Goal: Transaction & Acquisition: Purchase product/service

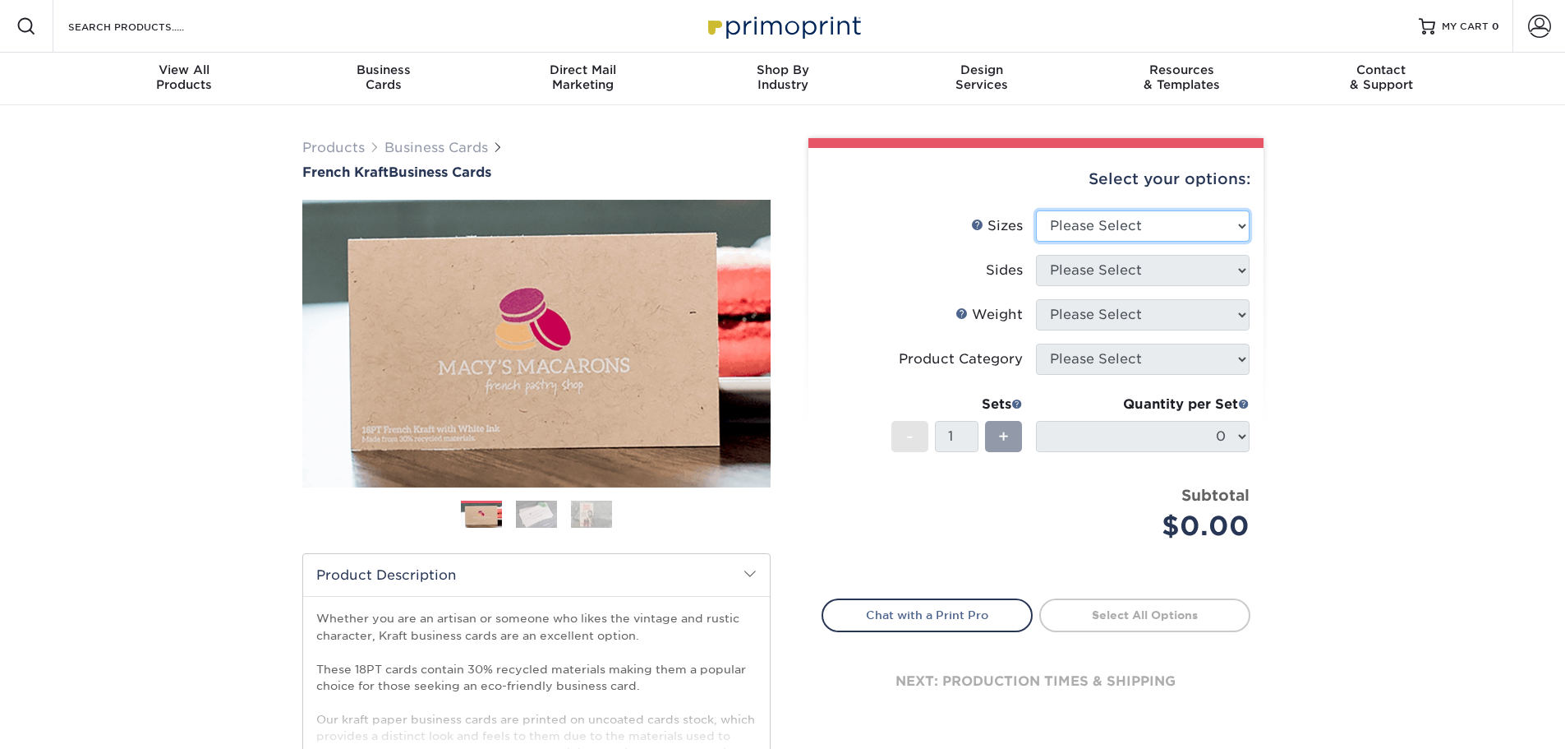
click at [1146, 226] on select "Please Select 1.5" x 3.5" - Mini 1.75" x 3.5" - Mini 2" x 2" - Square 2" x 3" -…" at bounding box center [1143, 225] width 214 height 31
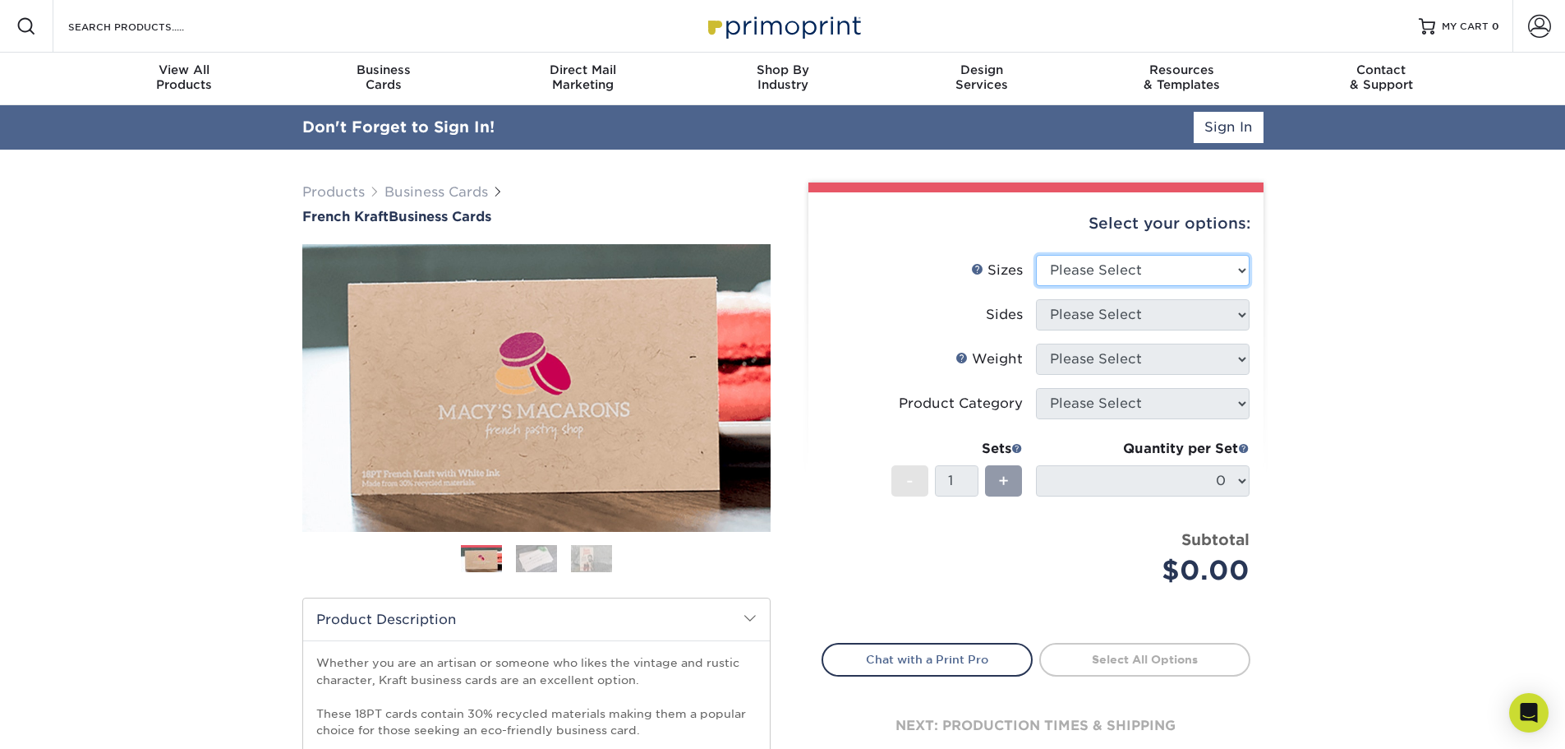
select select "2.00x3.50"
click at [1036, 255] on select "Please Select 1.5" x 3.5" - Mini 1.75" x 3.5" - Mini 2" x 2" - Square 2" x 3" -…" at bounding box center [1143, 270] width 214 height 31
click at [1154, 332] on li "Sides Please Select Print Both Sides Print Both Sides - White Mask Back Only Pr…" at bounding box center [1036, 321] width 427 height 44
click at [1154, 327] on select "Please Select Print Both Sides Print Both Sides - White Mask Back Only Print Bo…" at bounding box center [1143, 314] width 214 height 31
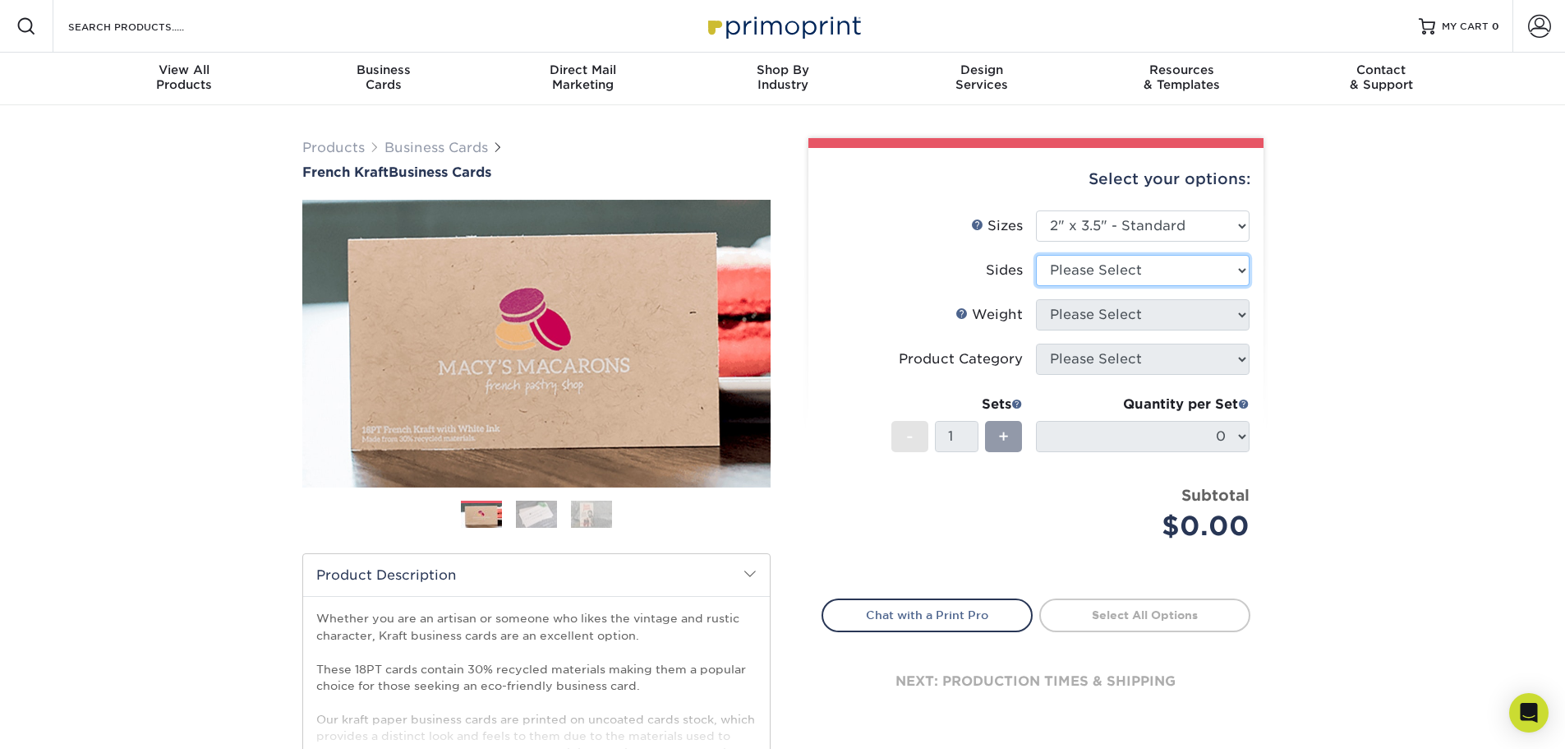
select select "ad9db9d4-757f-4351-ab24-1c639c7cea2b"
click at [1036, 255] on select "Please Select Print Both Sides Print Both Sides - White Mask Back Only Print Bo…" at bounding box center [1143, 270] width 214 height 31
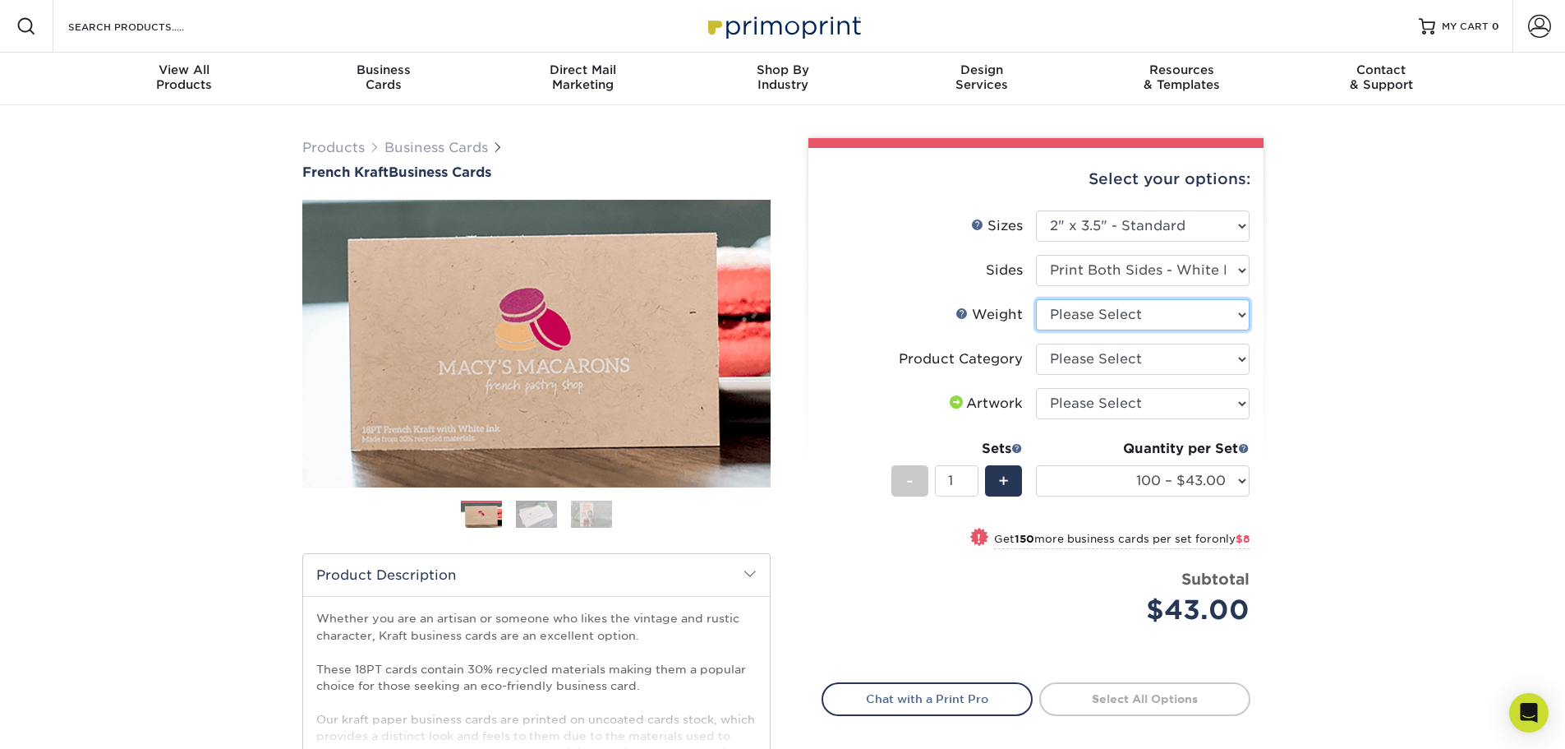
click at [1161, 313] on select "Please Select 18PTUCKRAFT" at bounding box center [1143, 314] width 214 height 31
select select "18PTUCKRAFT"
click at [1036, 299] on select "Please Select 18PTUCKRAFT" at bounding box center [1143, 314] width 214 height 31
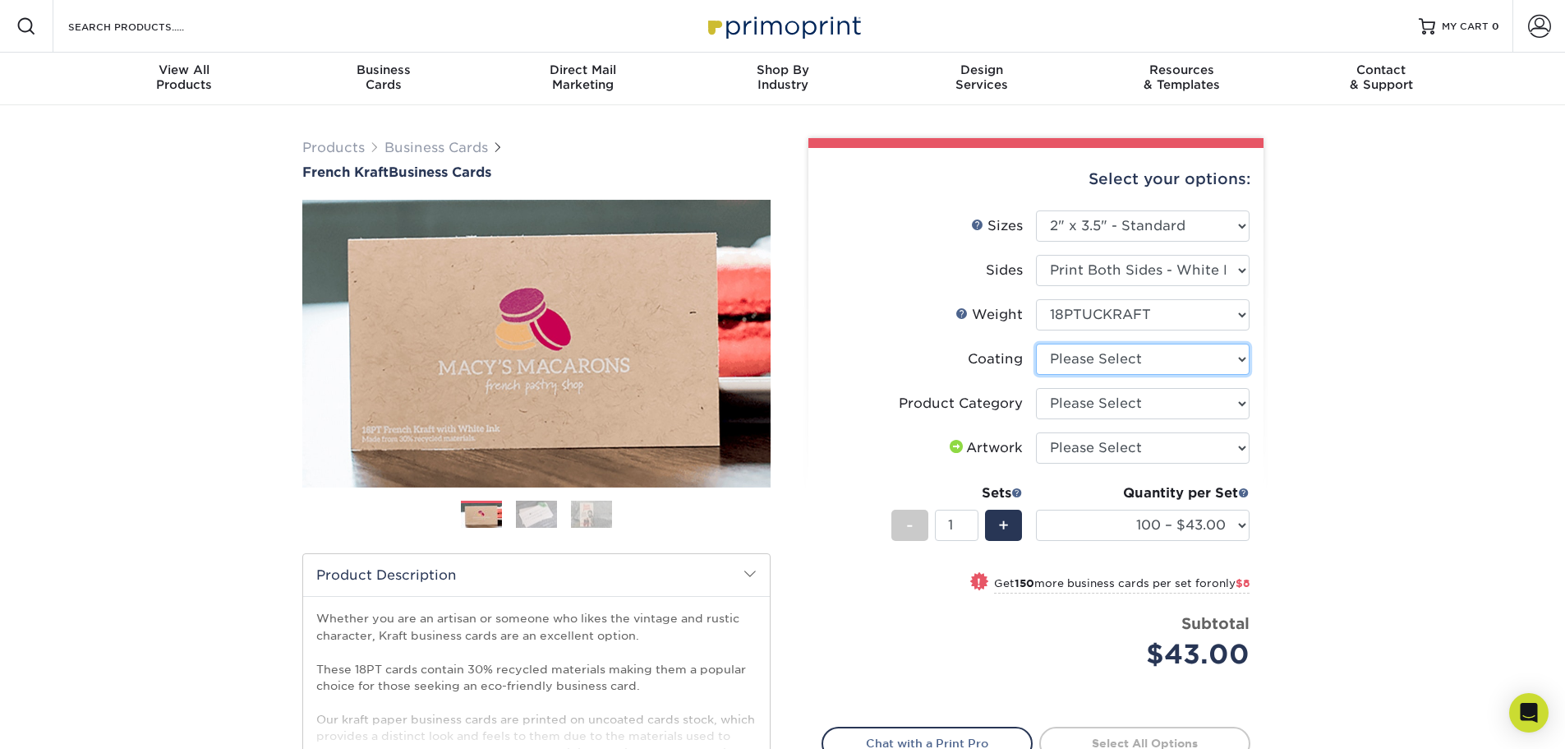
click at [1148, 369] on select at bounding box center [1143, 358] width 214 height 31
select select "3e7618de-abca-4bda-9f97-8b9129e913d8"
click at [1036, 343] on select at bounding box center [1143, 358] width 214 height 31
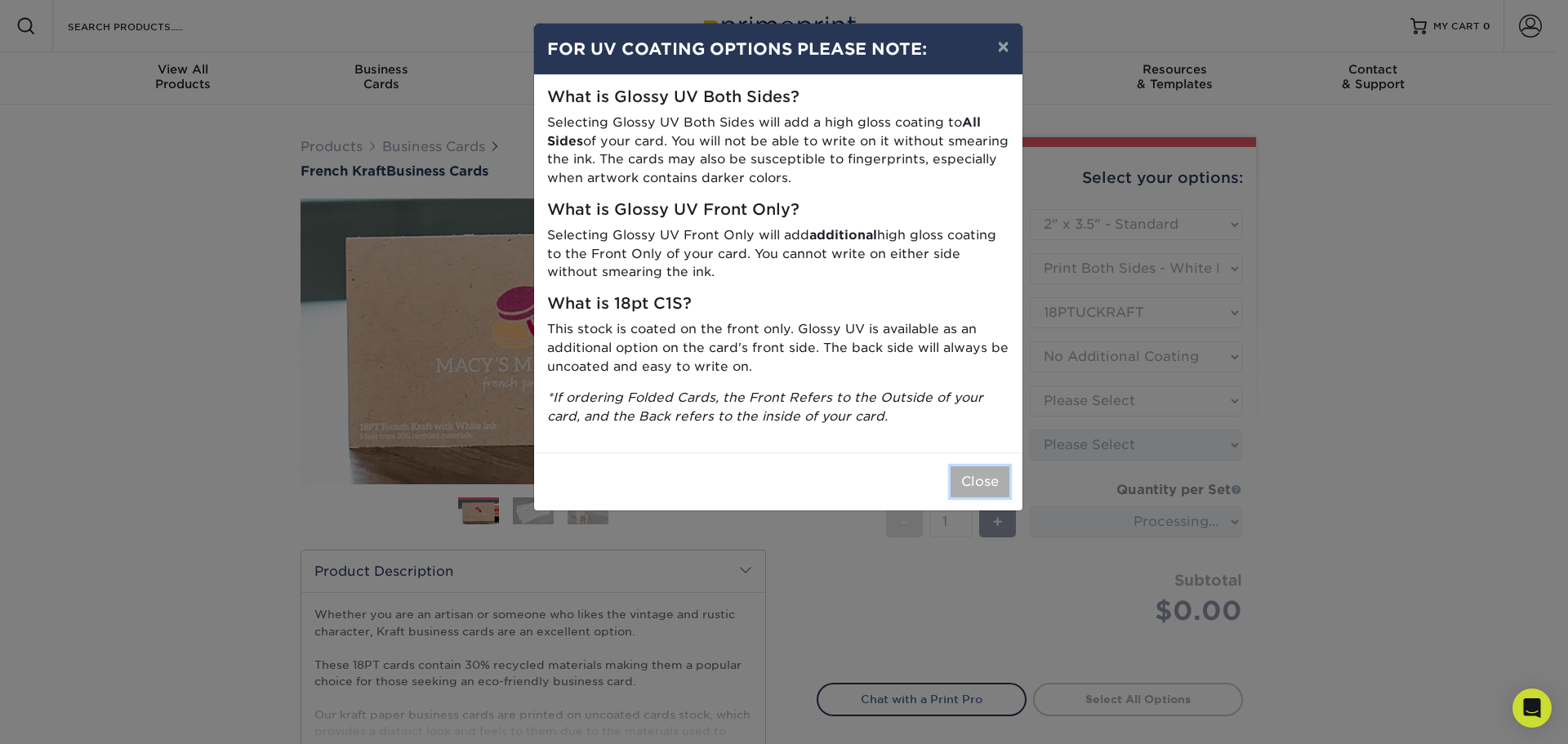
click at [1002, 484] on button "Close" at bounding box center [979, 481] width 59 height 31
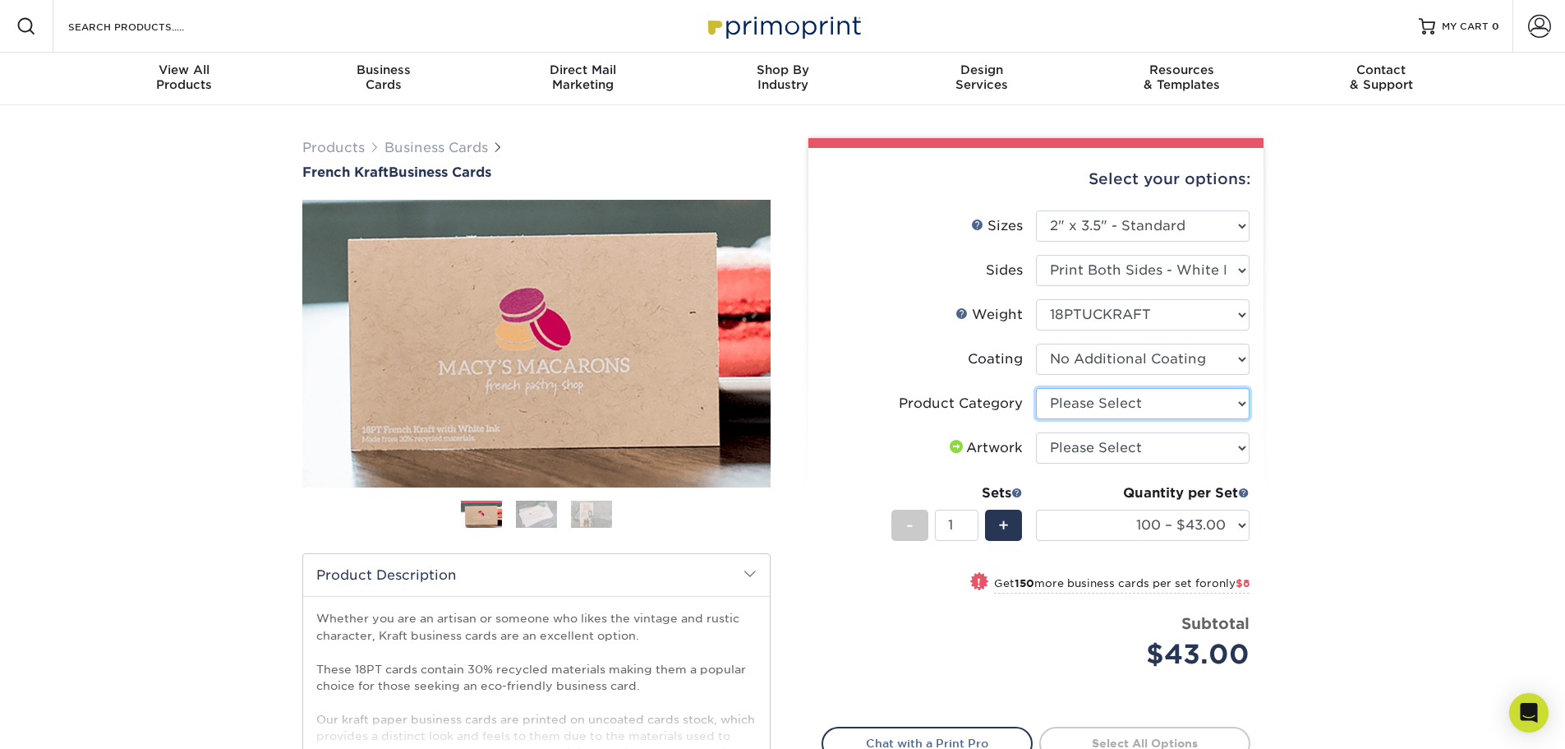
click at [1167, 403] on select "Please Select Business Cards" at bounding box center [1143, 403] width 214 height 31
select select "3b5148f1-0588-4f88-a218-97bcfdce65c1"
click at [1036, 388] on select "Please Select Business Cards" at bounding box center [1143, 403] width 214 height 31
click at [1159, 448] on select "Please Select I will upload files I need a design - $100" at bounding box center [1143, 447] width 214 height 31
select select "upload"
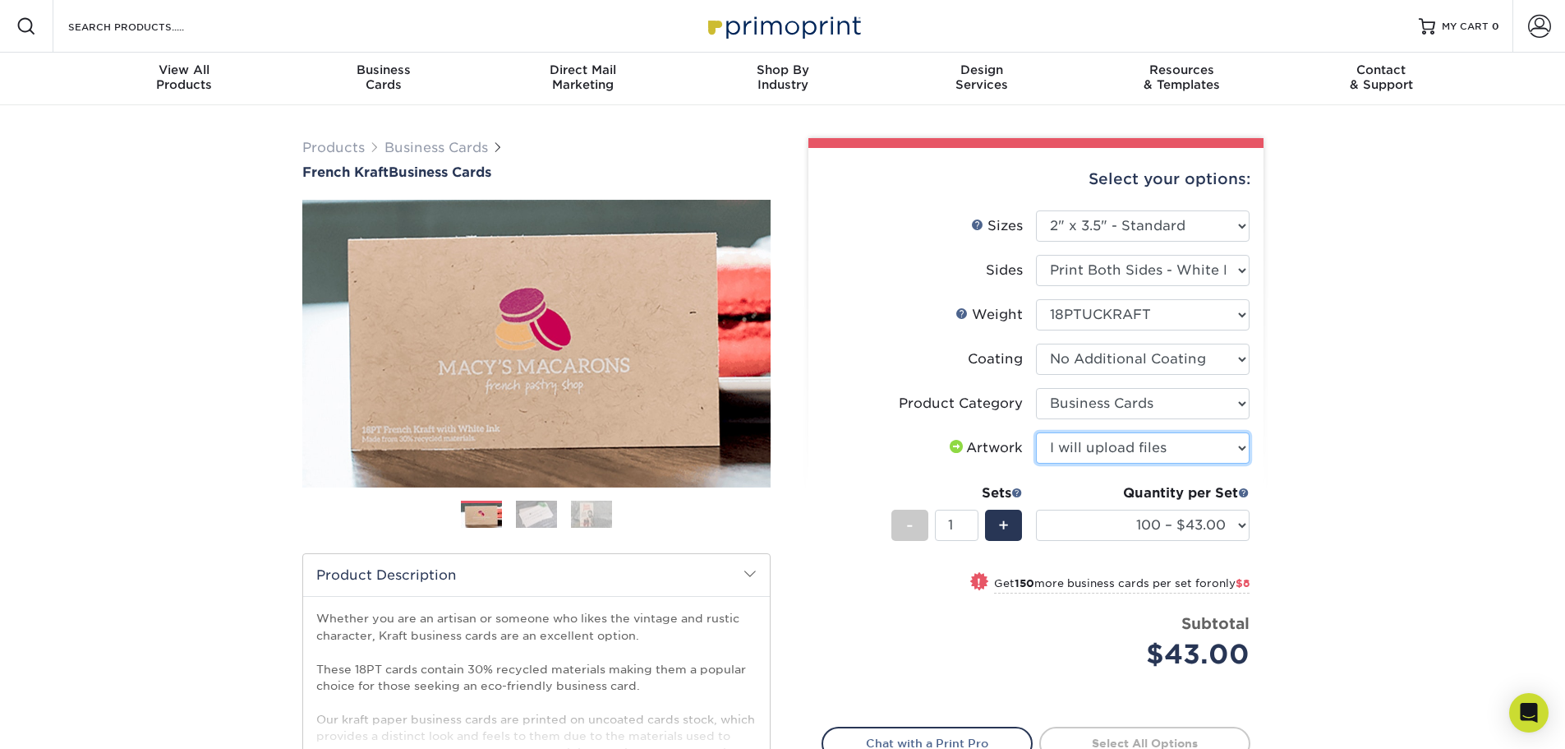
click at [1036, 432] on select "Please Select I will upload files I need a design - $100" at bounding box center [1143, 447] width 214 height 31
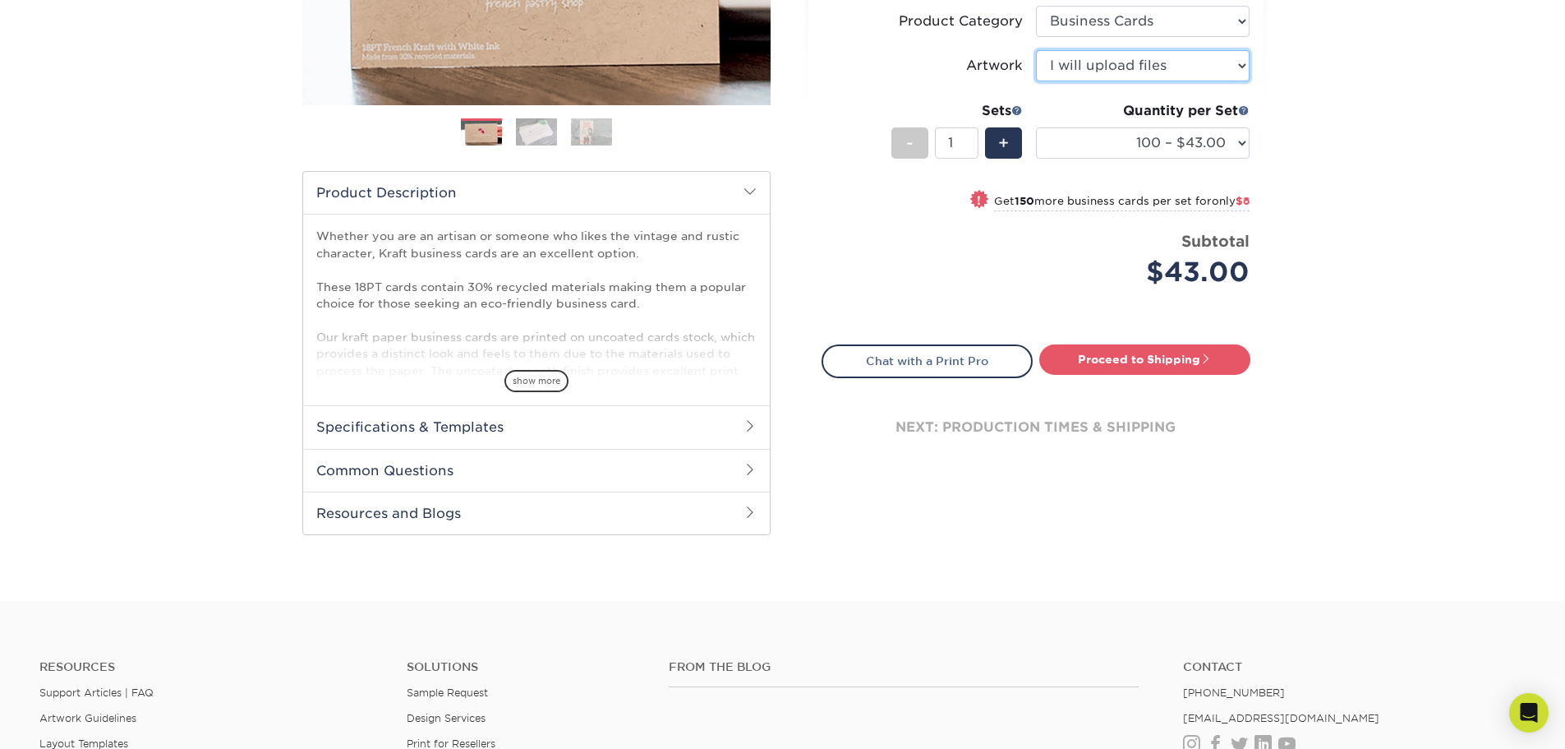
scroll to position [411, 0]
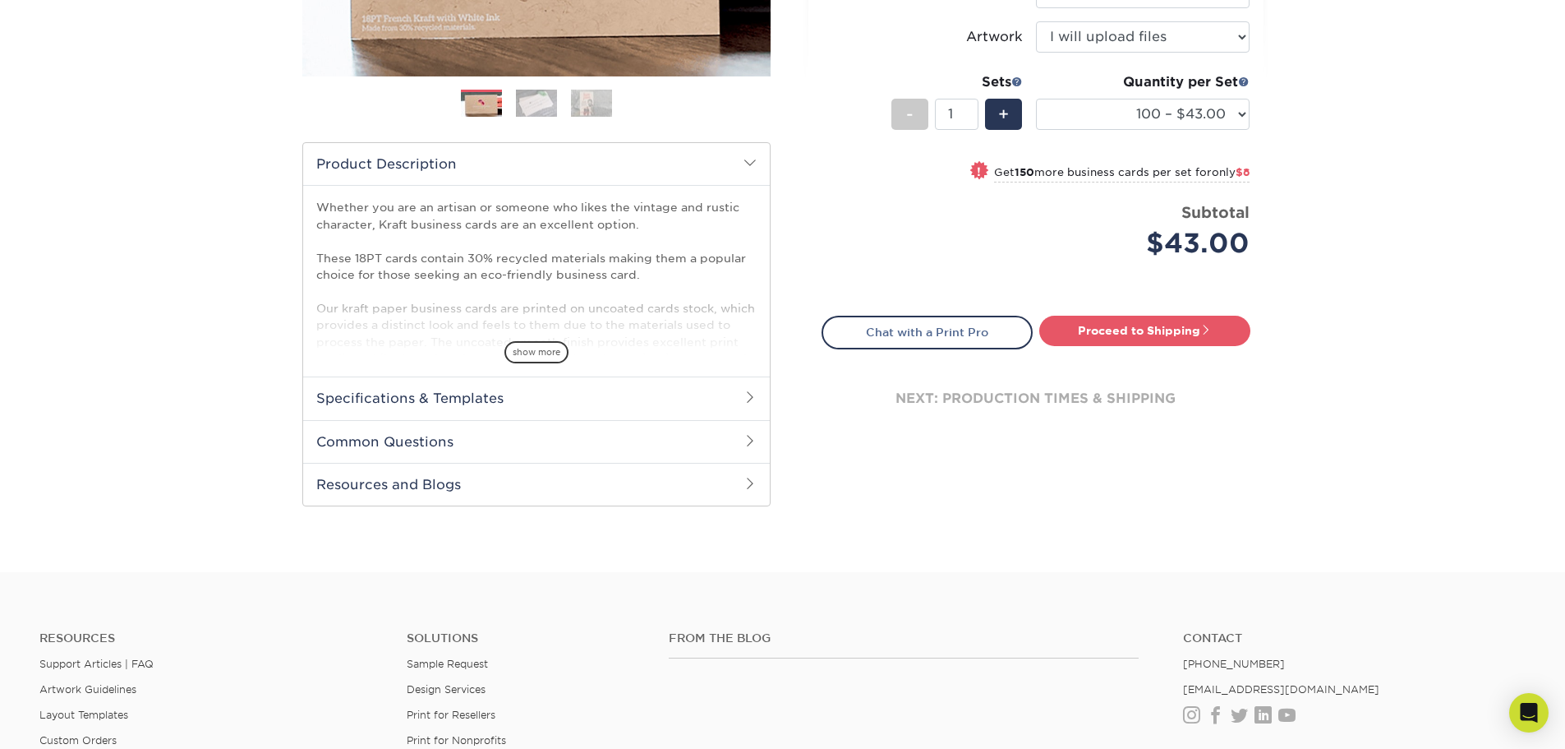
click at [661, 406] on h2 "Specifications & Templates" at bounding box center [536, 397] width 467 height 43
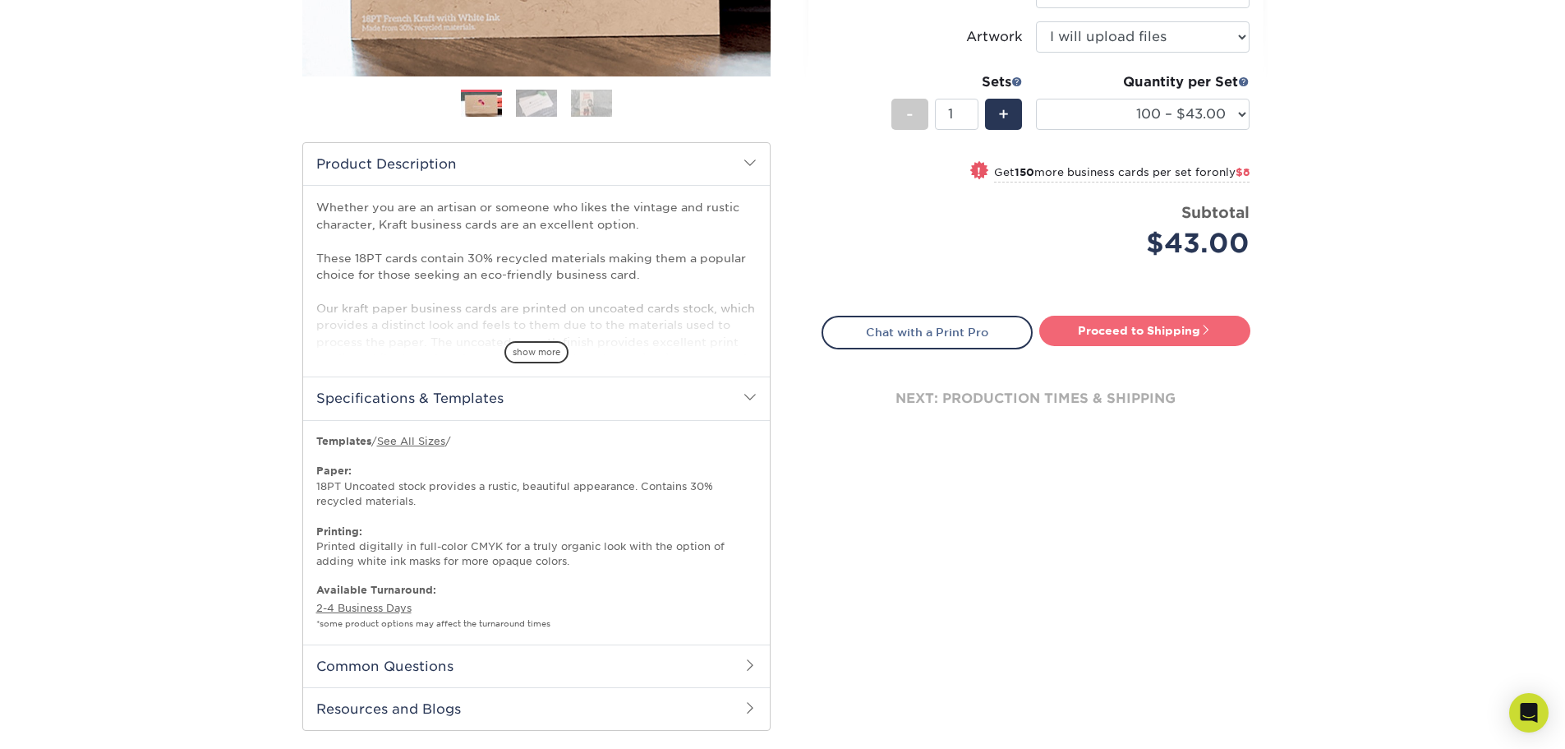
click at [1130, 337] on link "Proceed to Shipping" at bounding box center [1144, 331] width 211 height 30
type input "Set 1"
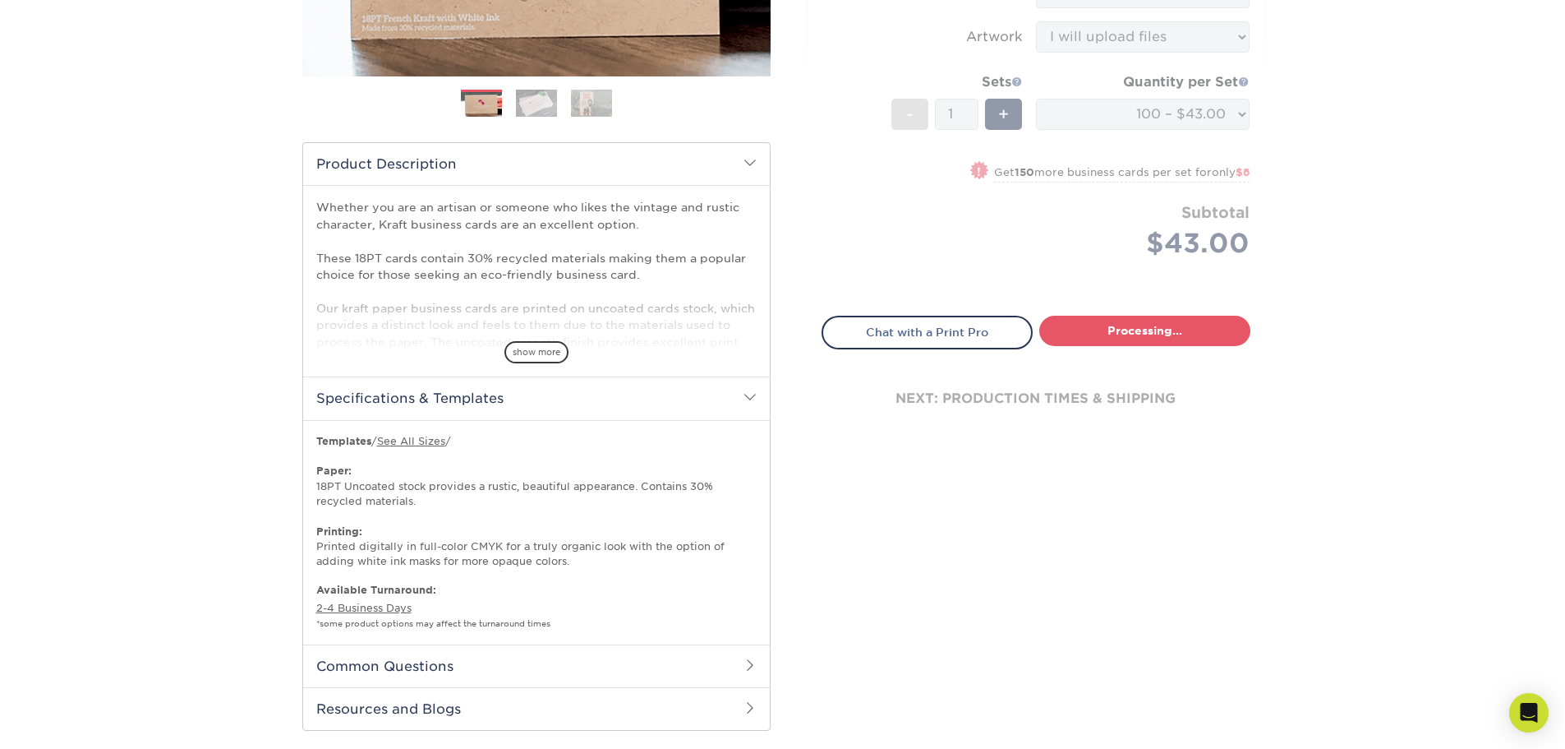
select select "57724374-2648-4d17-bee8-b45520351455"
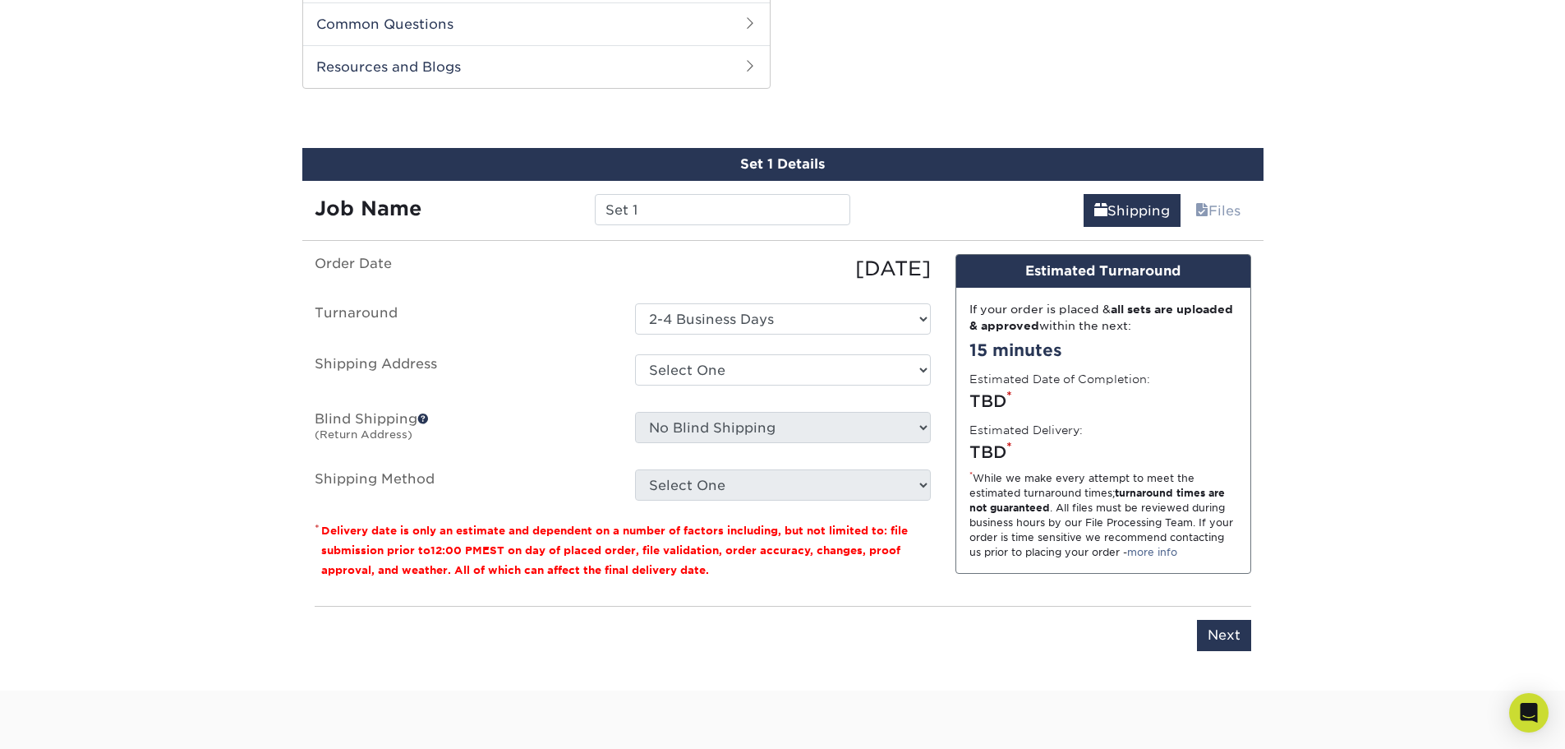
scroll to position [1061, 0]
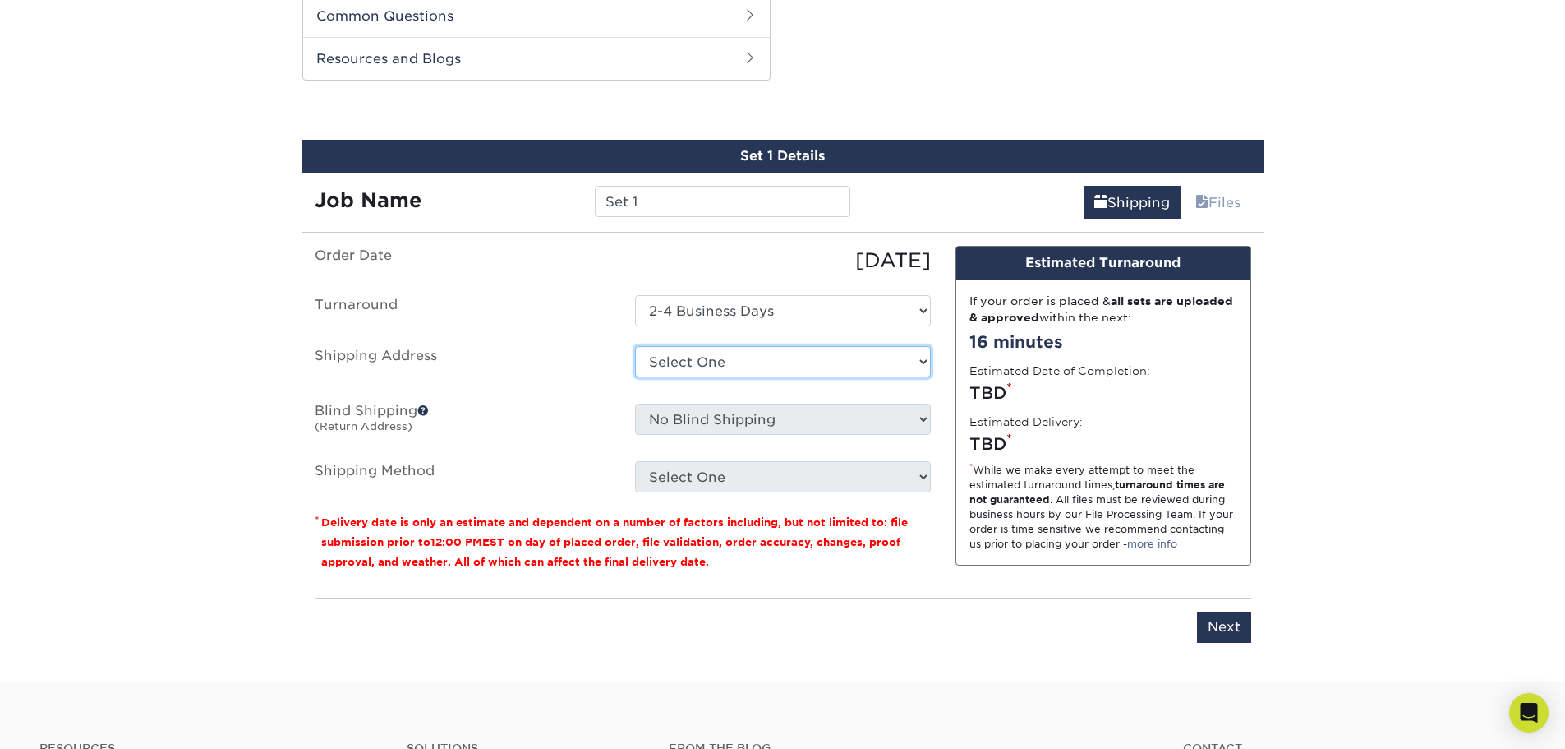
click at [669, 368] on select "Select One + Add New Address - Login" at bounding box center [783, 361] width 296 height 31
click at [635, 377] on select "Select One + Add New Address - Login" at bounding box center [783, 361] width 296 height 31
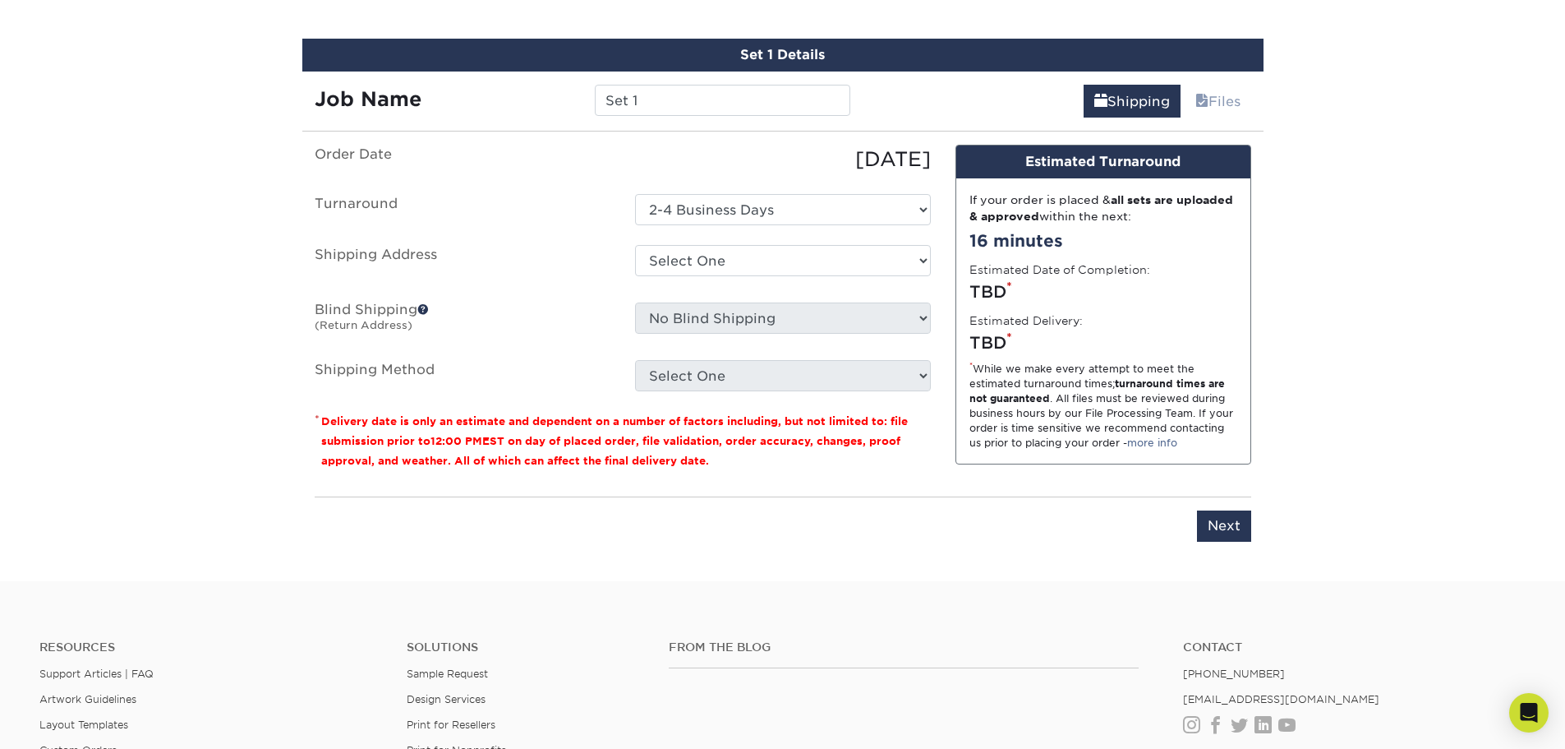
scroll to position [1146, 0]
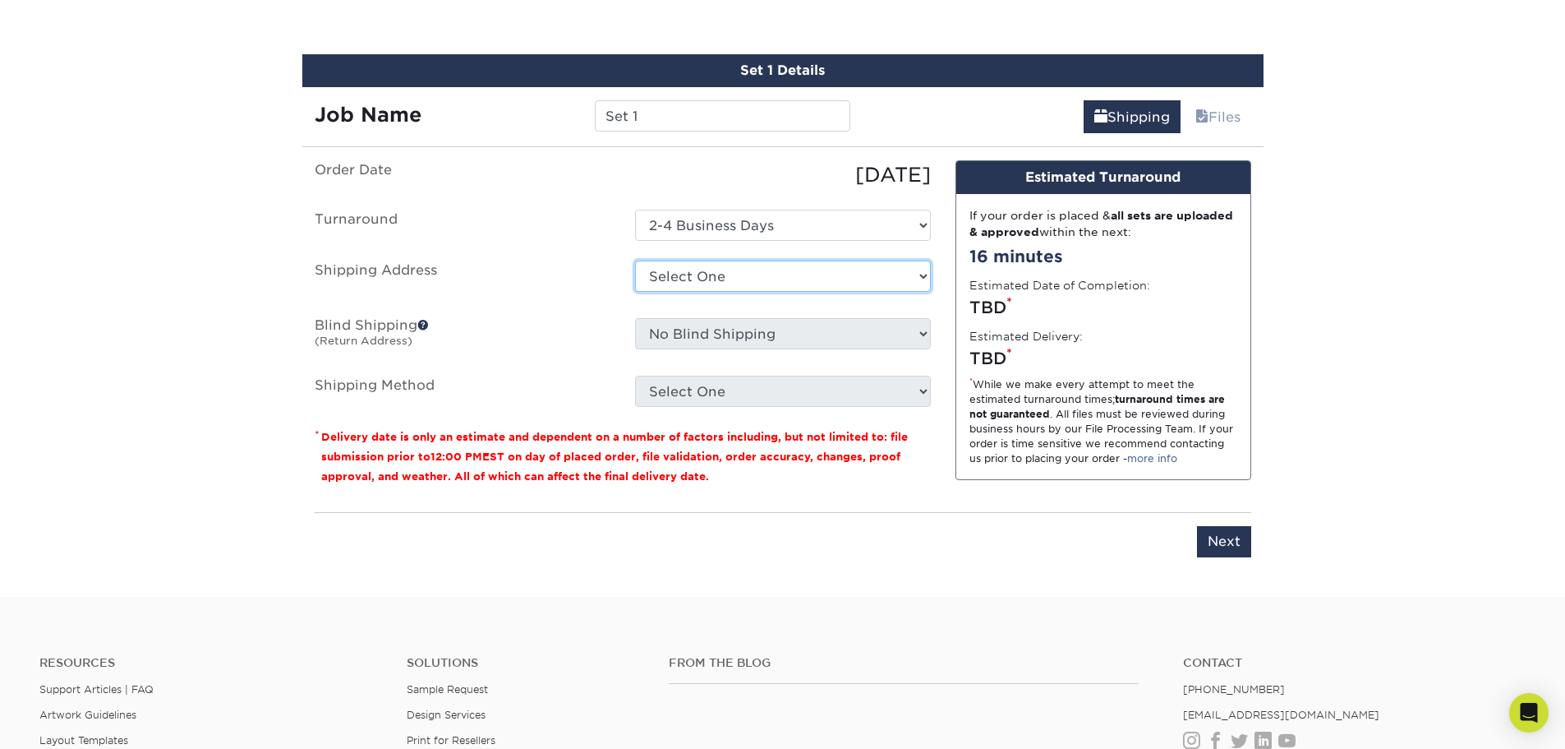
click at [767, 276] on select "Select One + Add New Address - Login" at bounding box center [783, 275] width 296 height 31
click at [635, 292] on select "Select One + Add New Address - Login" at bounding box center [783, 275] width 296 height 31
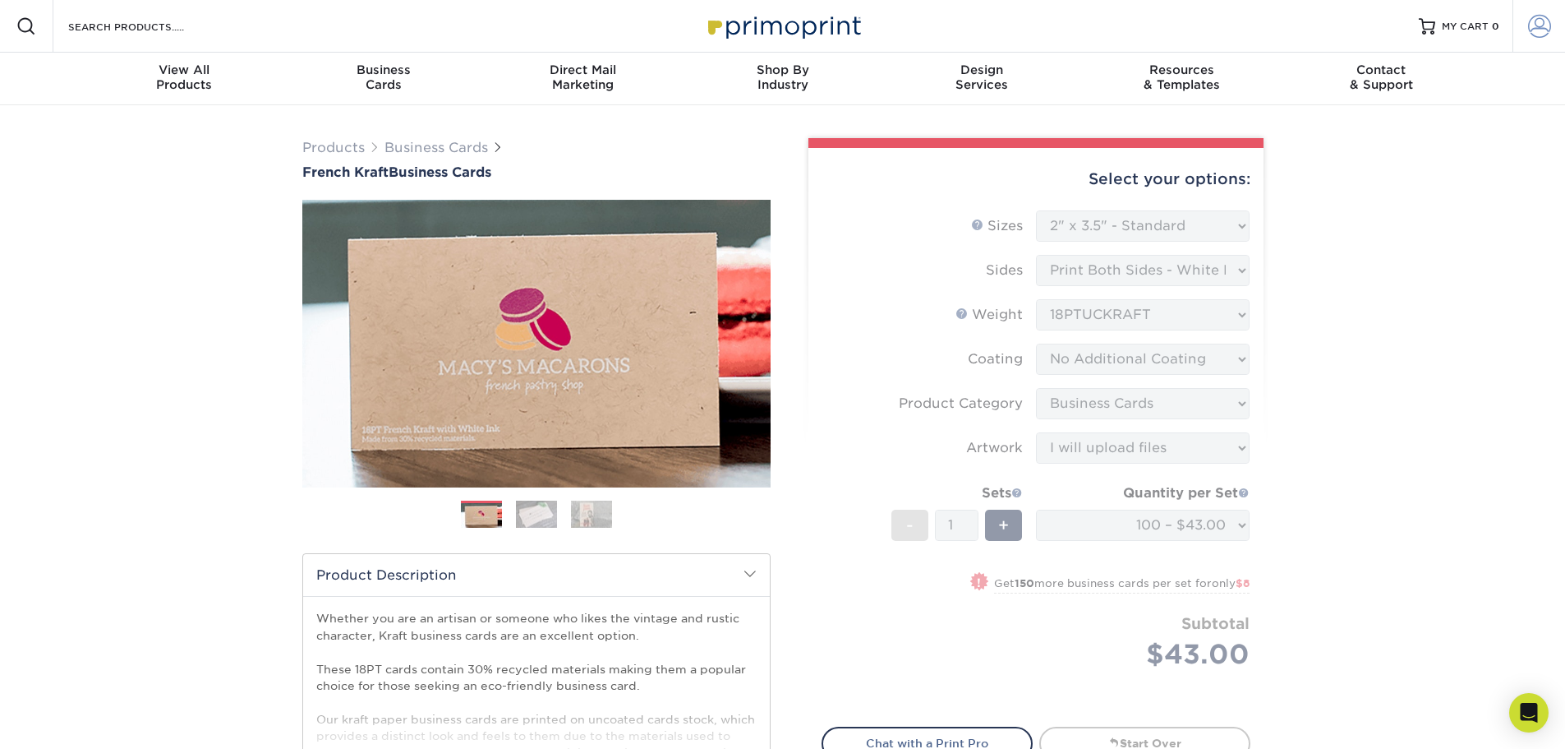
click at [1537, 32] on span at bounding box center [1539, 26] width 23 height 23
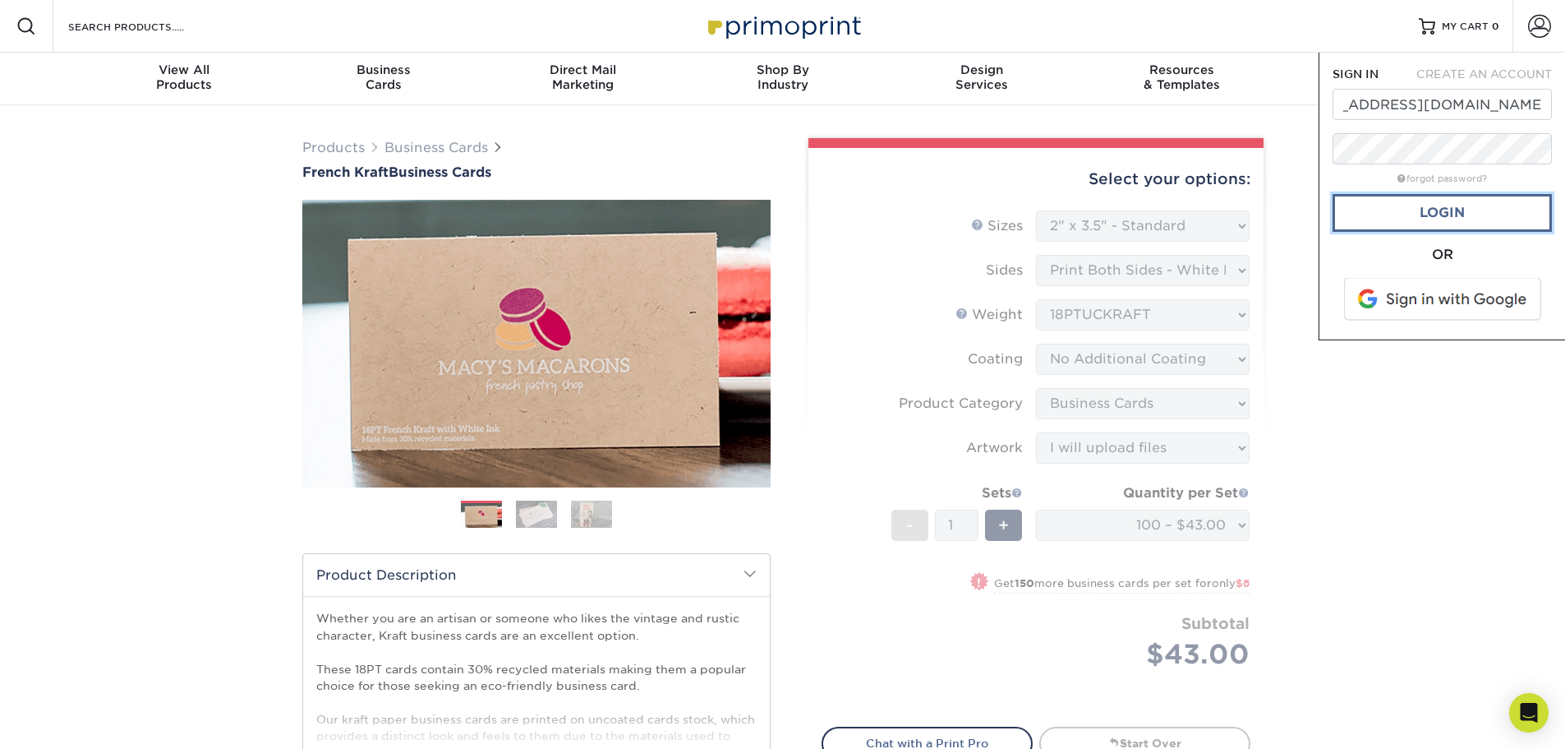
click at [1435, 218] on link "Login" at bounding box center [1442, 213] width 219 height 38
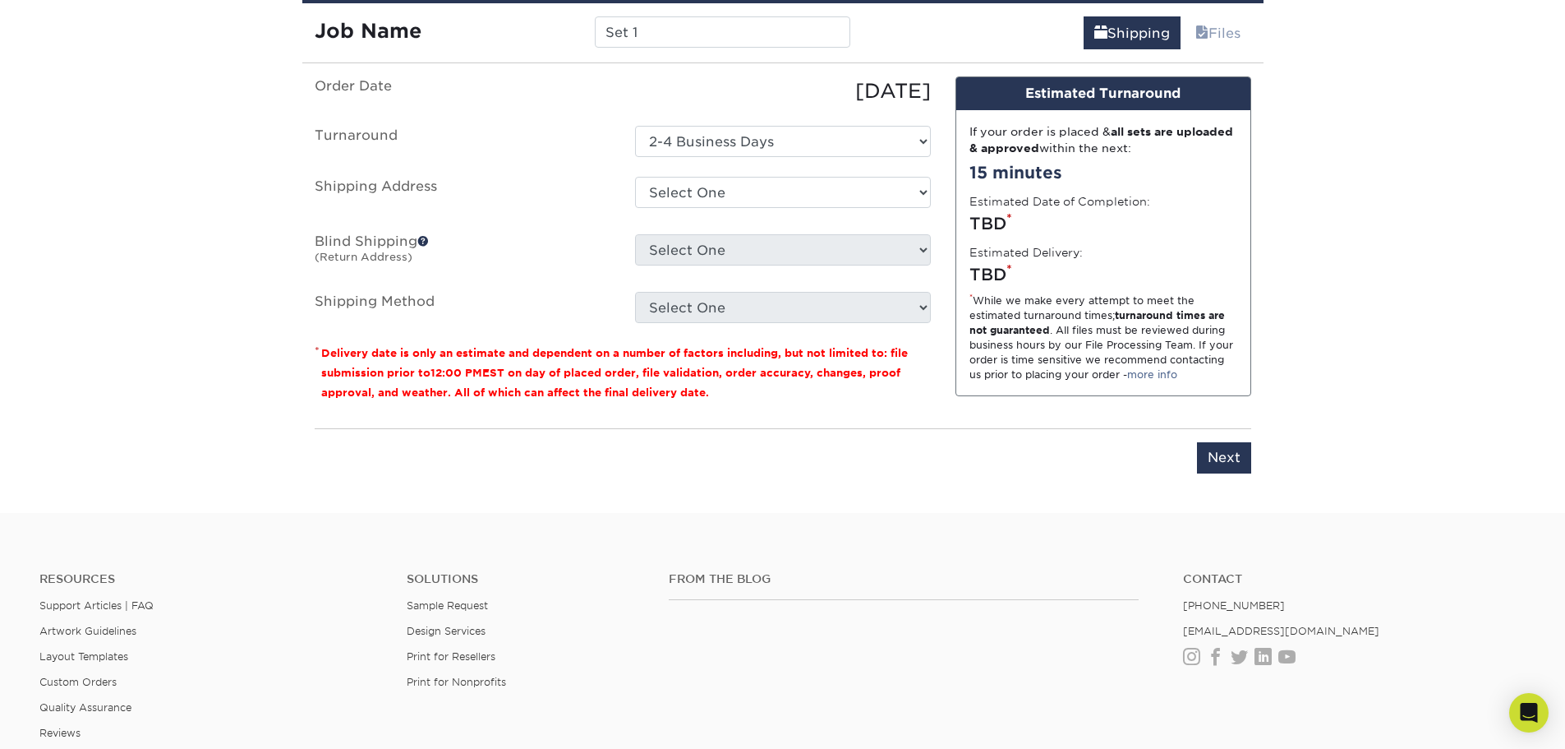
scroll to position [1233, 0]
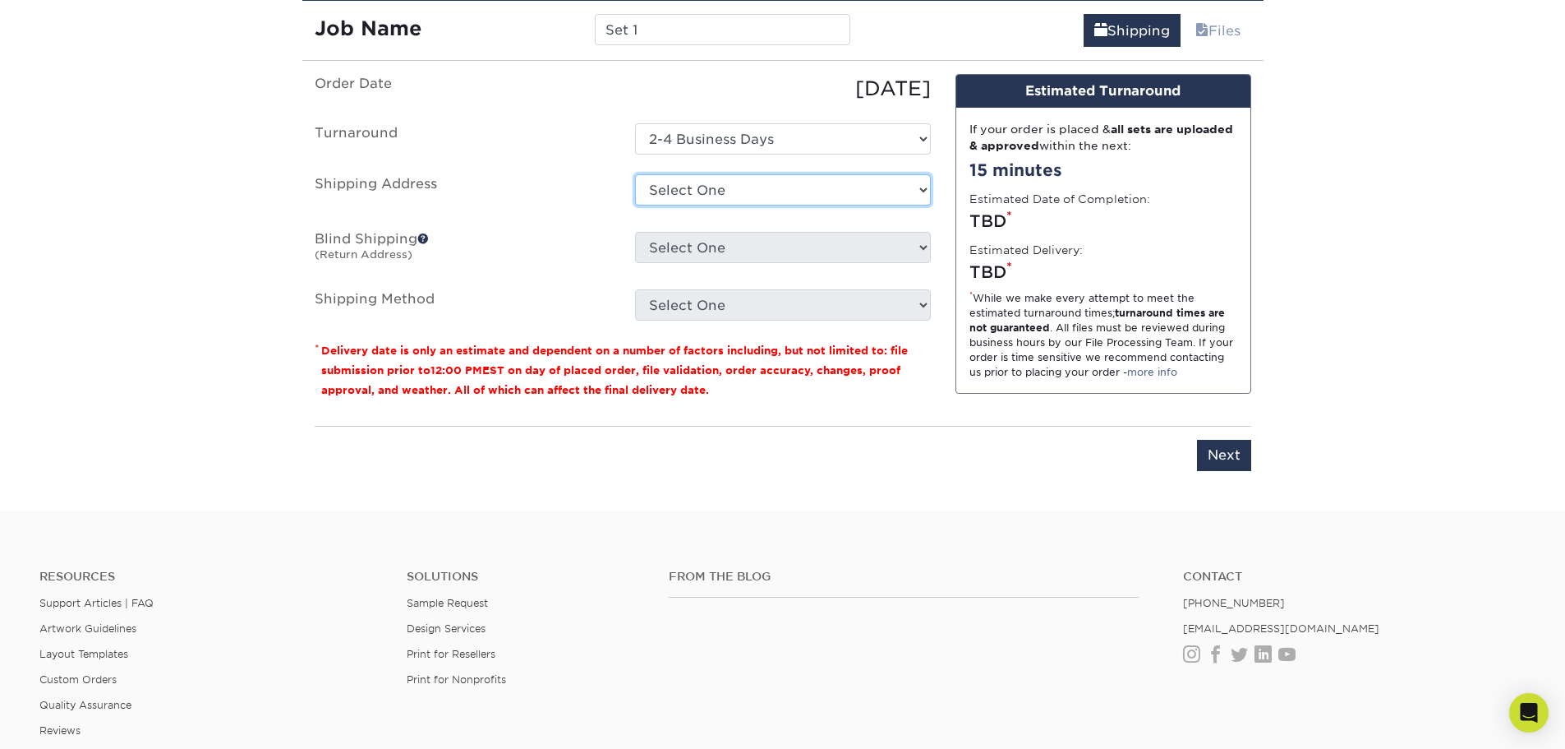
click at [771, 181] on select "Select One 209 GOLD AVE SW, ALBUQUERQUE, NM + Add New Address" at bounding box center [783, 189] width 296 height 31
select select "281457"
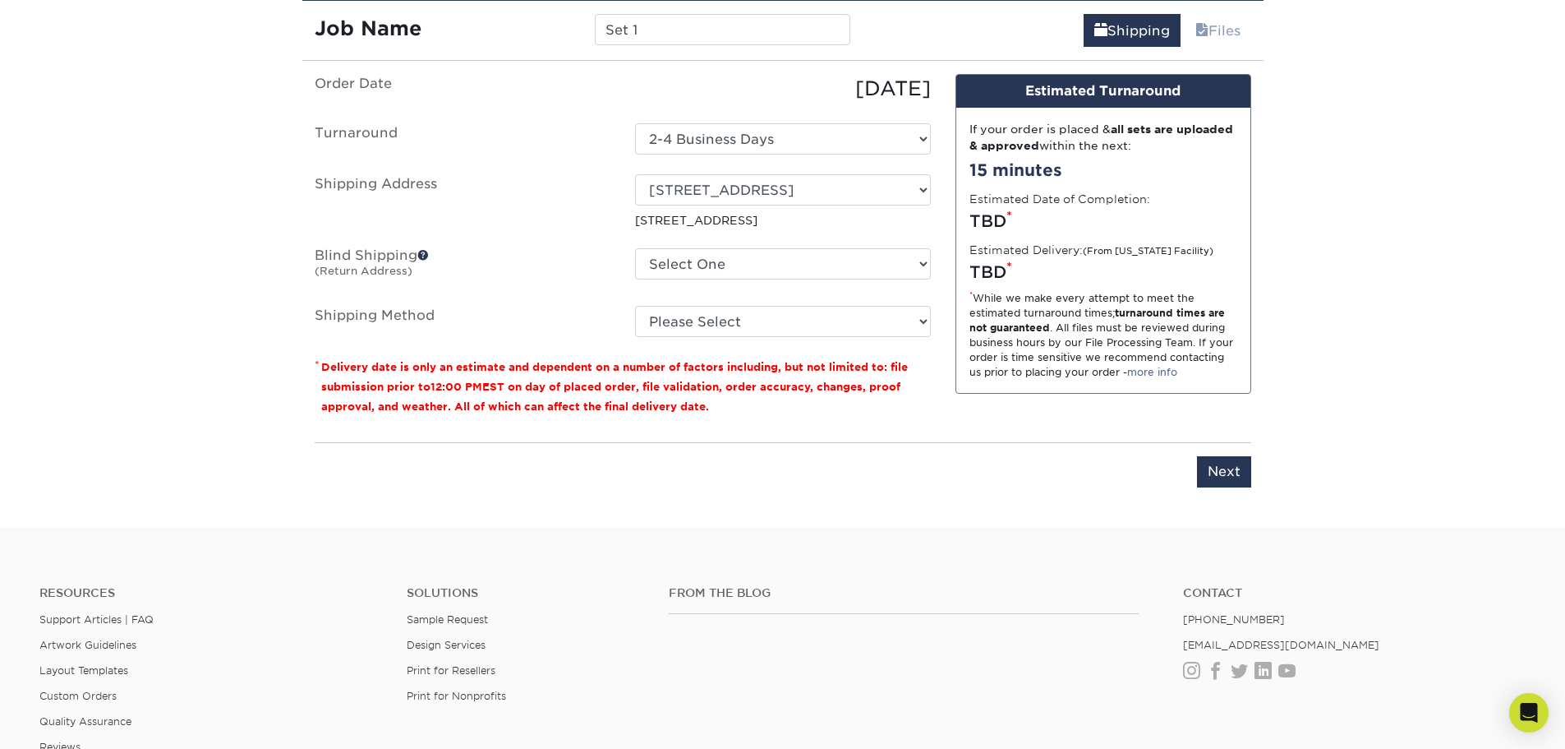
click at [812, 243] on ul "Order Date 08/12/2025 Turnaround Select One 2-4 Business Days Shipping Address …" at bounding box center [623, 205] width 616 height 263
click at [804, 255] on select "Select One 209 GOLD AVE SW, ALBUQUERQUE, NM + Add New Address" at bounding box center [783, 263] width 296 height 31
select select "281457"
click at [635, 248] on select "Select One 209 GOLD AVE SW, ALBUQUERQUE, NM + Add New Address" at bounding box center [783, 263] width 296 height 31
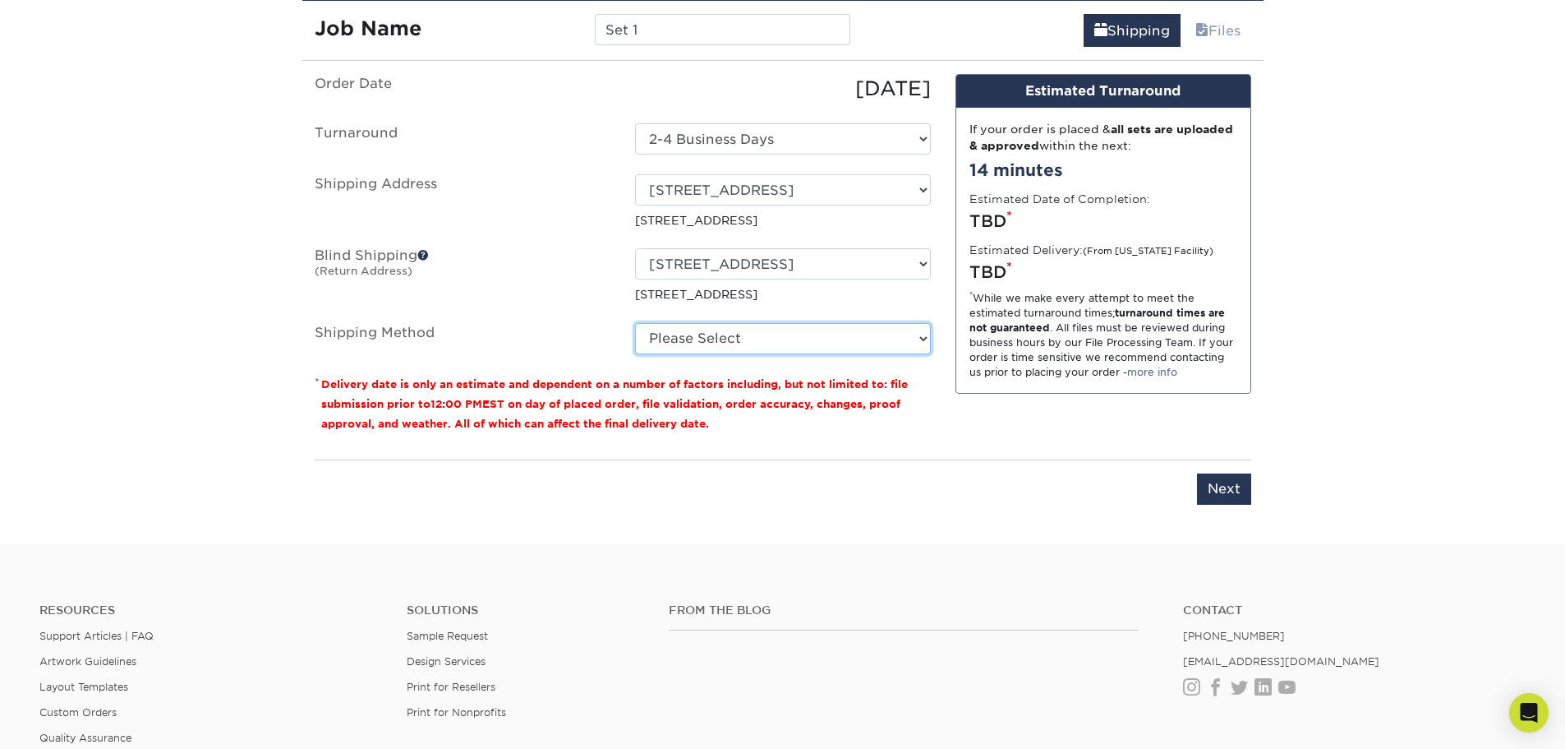
click at [922, 340] on select "Please Select Ground Shipping (+$7.84) 3 Day Shipping Service (+$15.38) 2 Day A…" at bounding box center [783, 338] width 296 height 31
select select "03"
click at [635, 323] on select "Please Select Ground Shipping (+$7.84) 3 Day Shipping Service (+$15.38) 2 Day A…" at bounding box center [783, 338] width 296 height 31
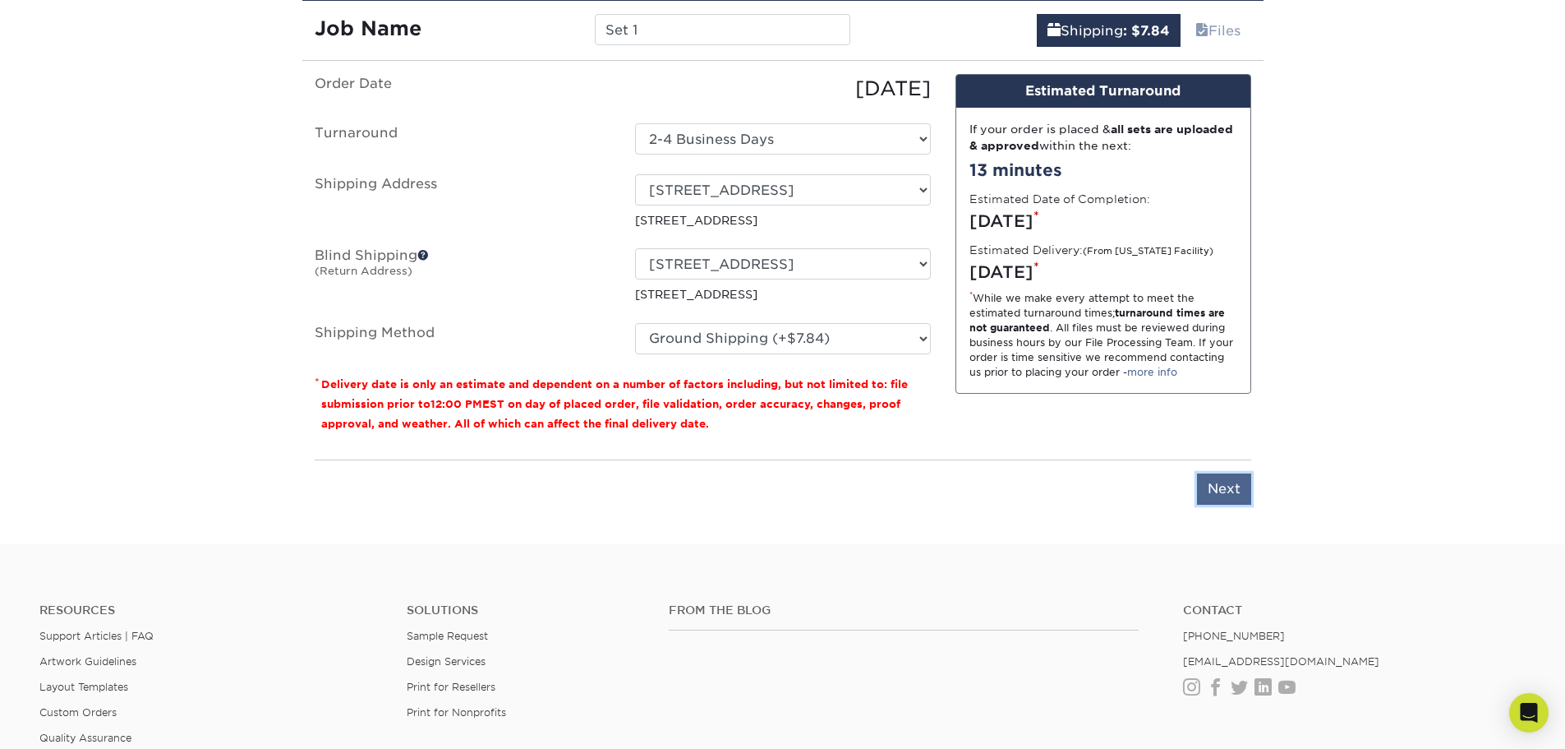
click at [1220, 491] on input "Next" at bounding box center [1224, 488] width 54 height 31
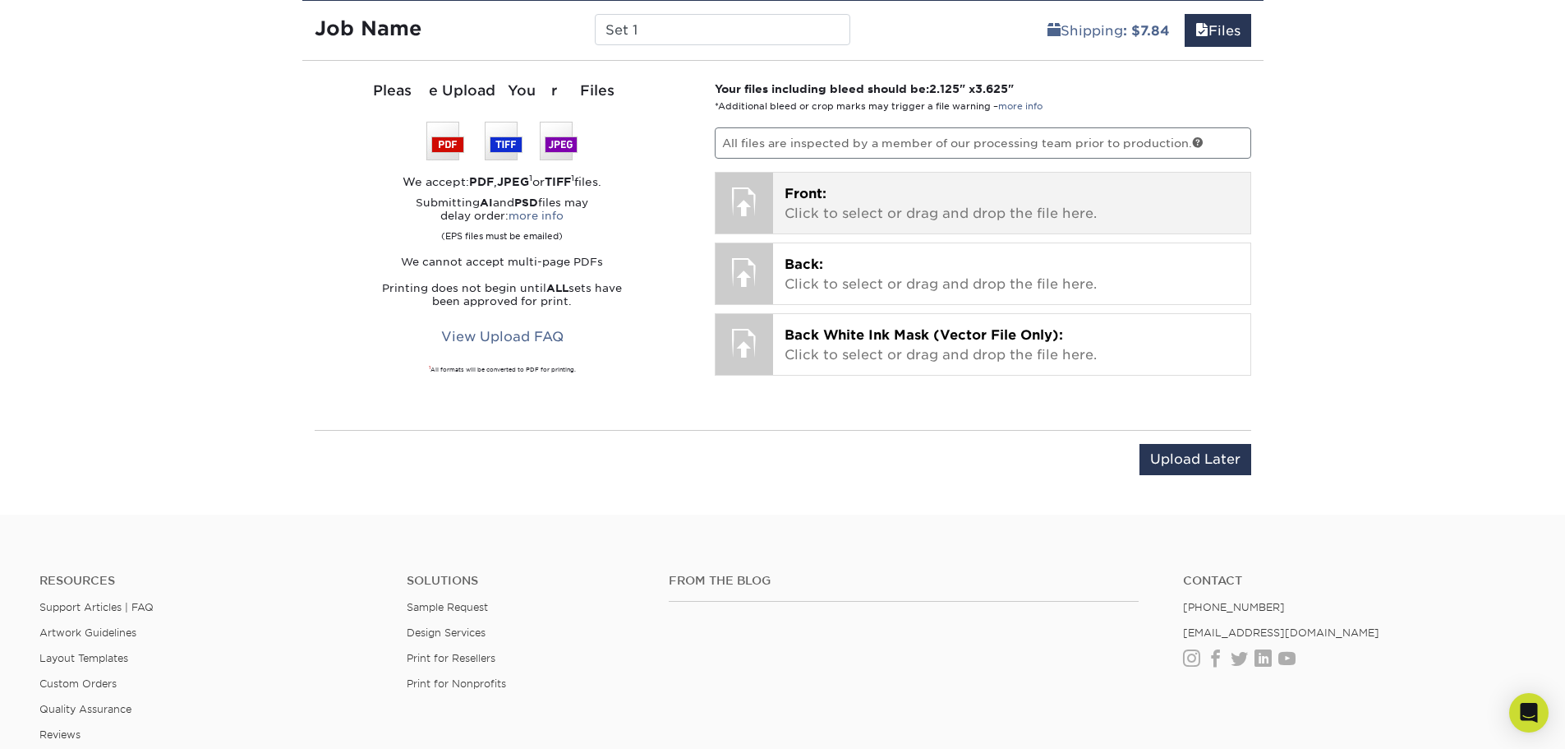
click at [1037, 211] on p "Front: Click to select or drag and drop the file here." at bounding box center [1012, 203] width 454 height 39
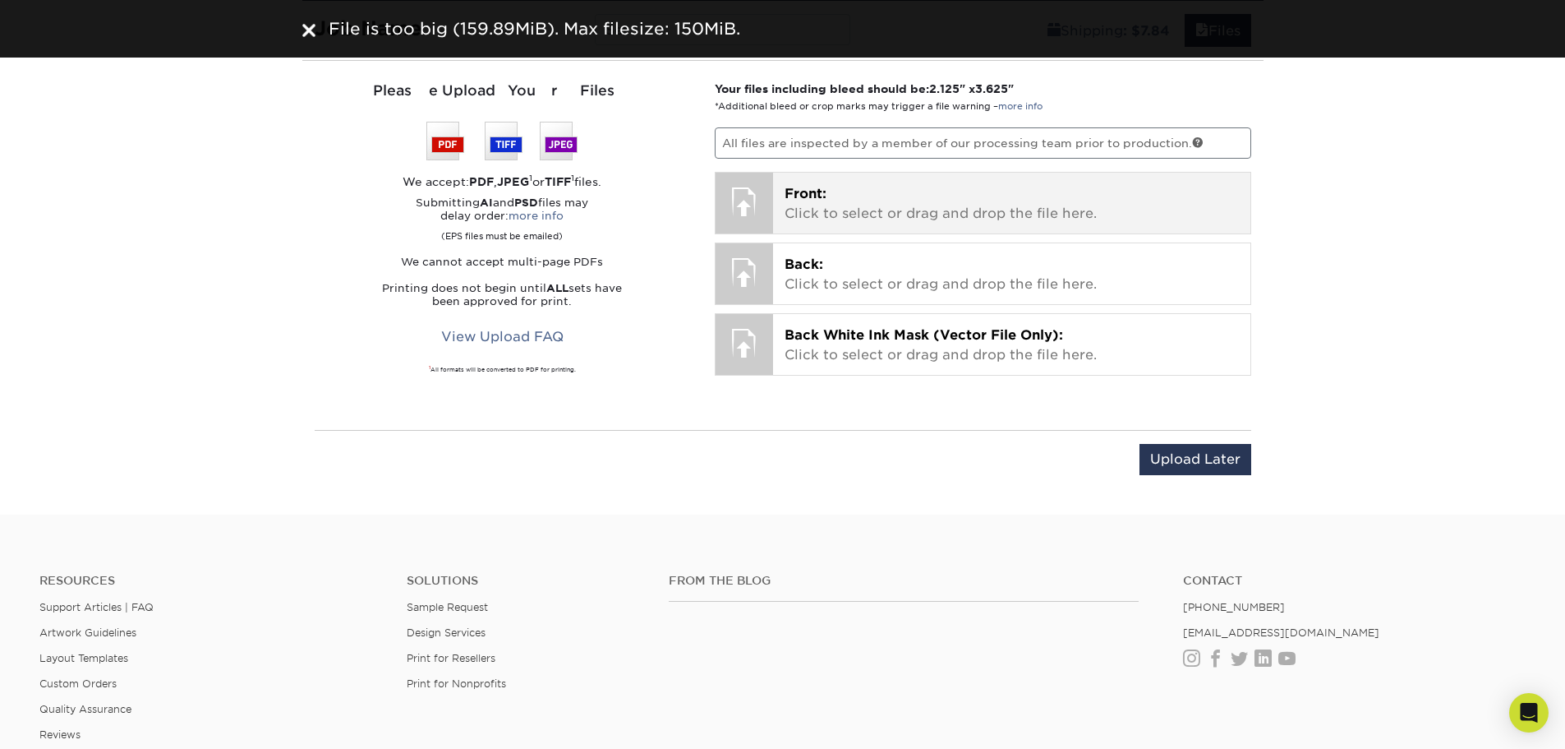
click at [1001, 276] on p "Back: Click to select or drag and drop the file here." at bounding box center [1012, 274] width 454 height 39
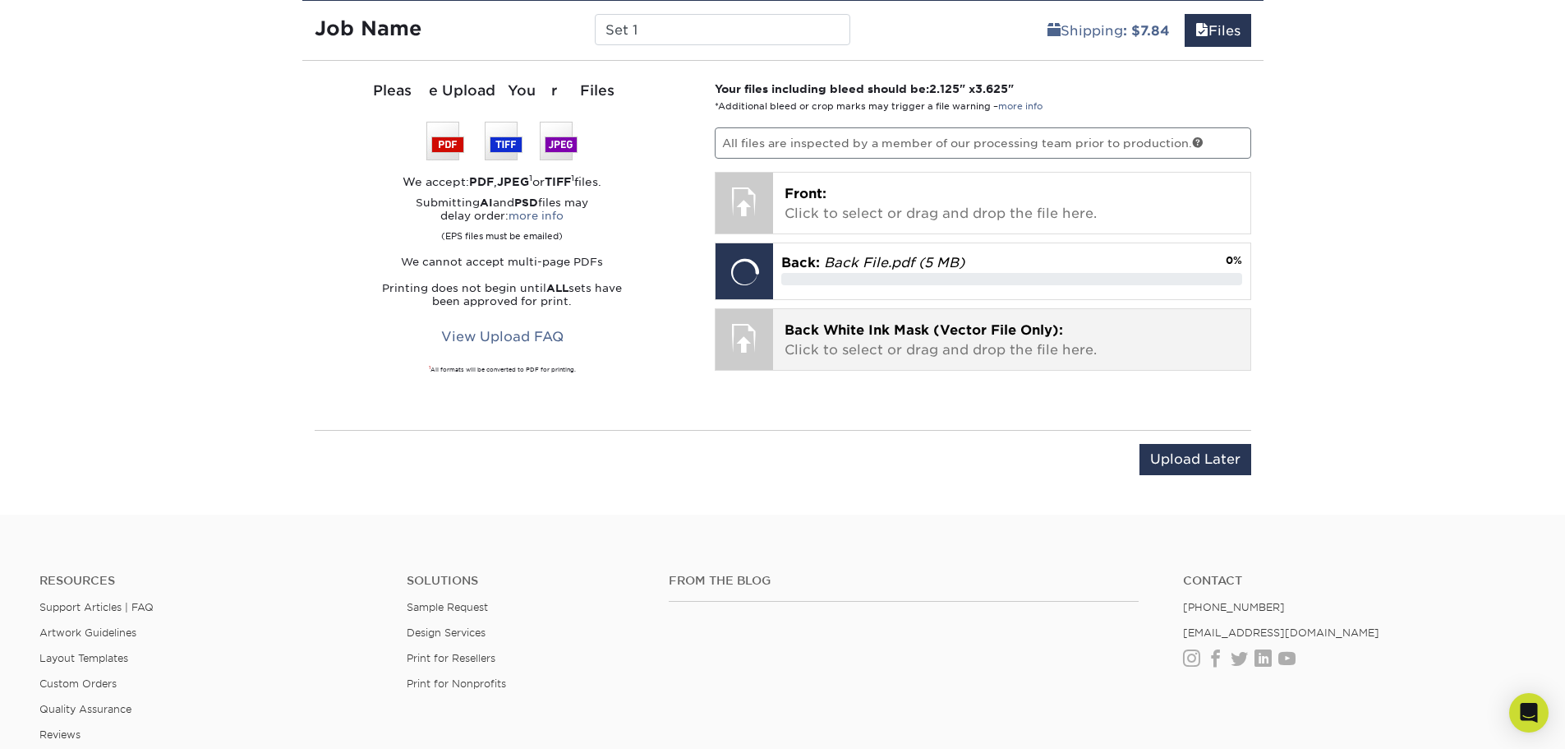
click at [824, 340] on p "Back White Ink Mask (Vector File Only): Click to select or drag and drop the fi…" at bounding box center [1012, 339] width 454 height 39
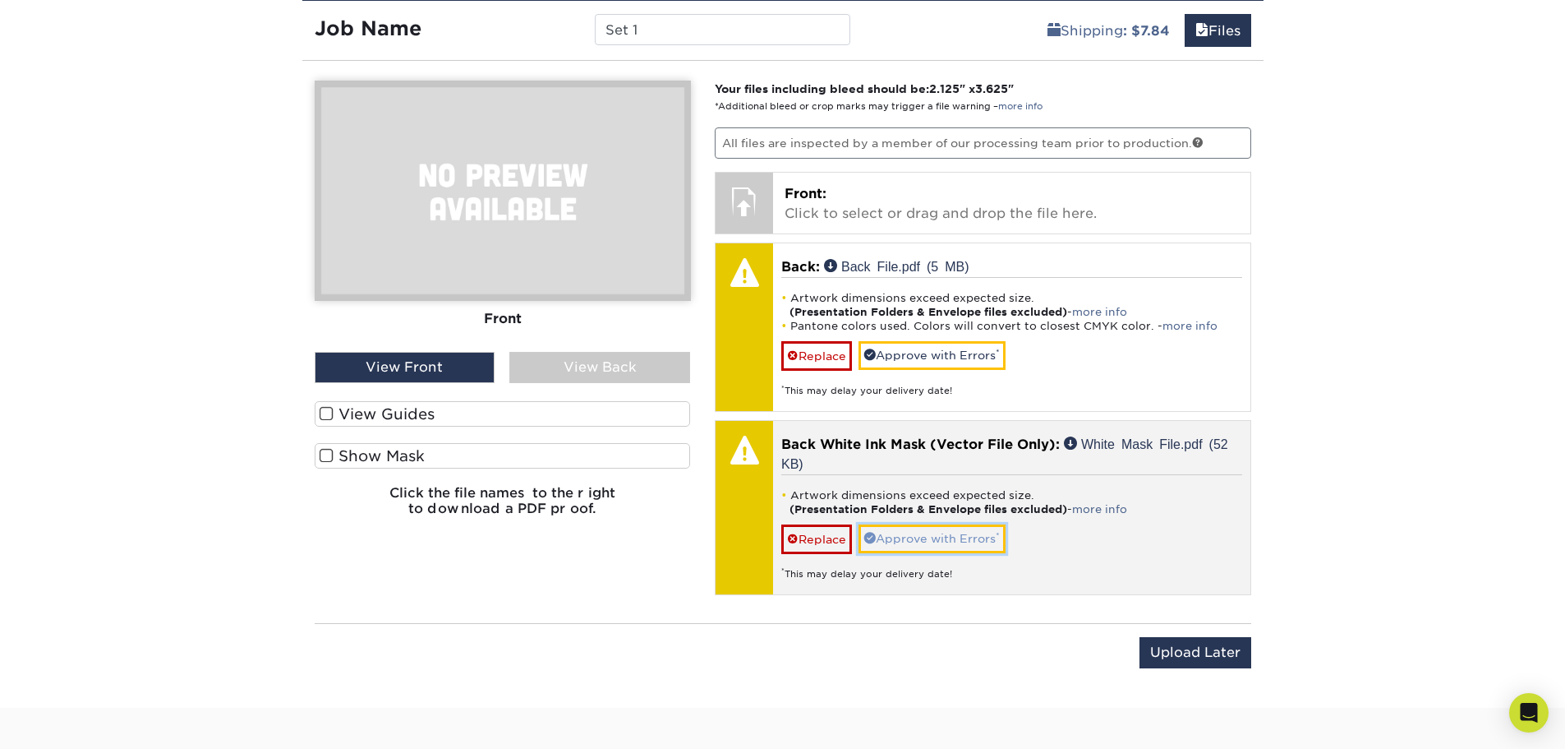
click at [911, 532] on link "Approve with Errors *" at bounding box center [932, 538] width 147 height 28
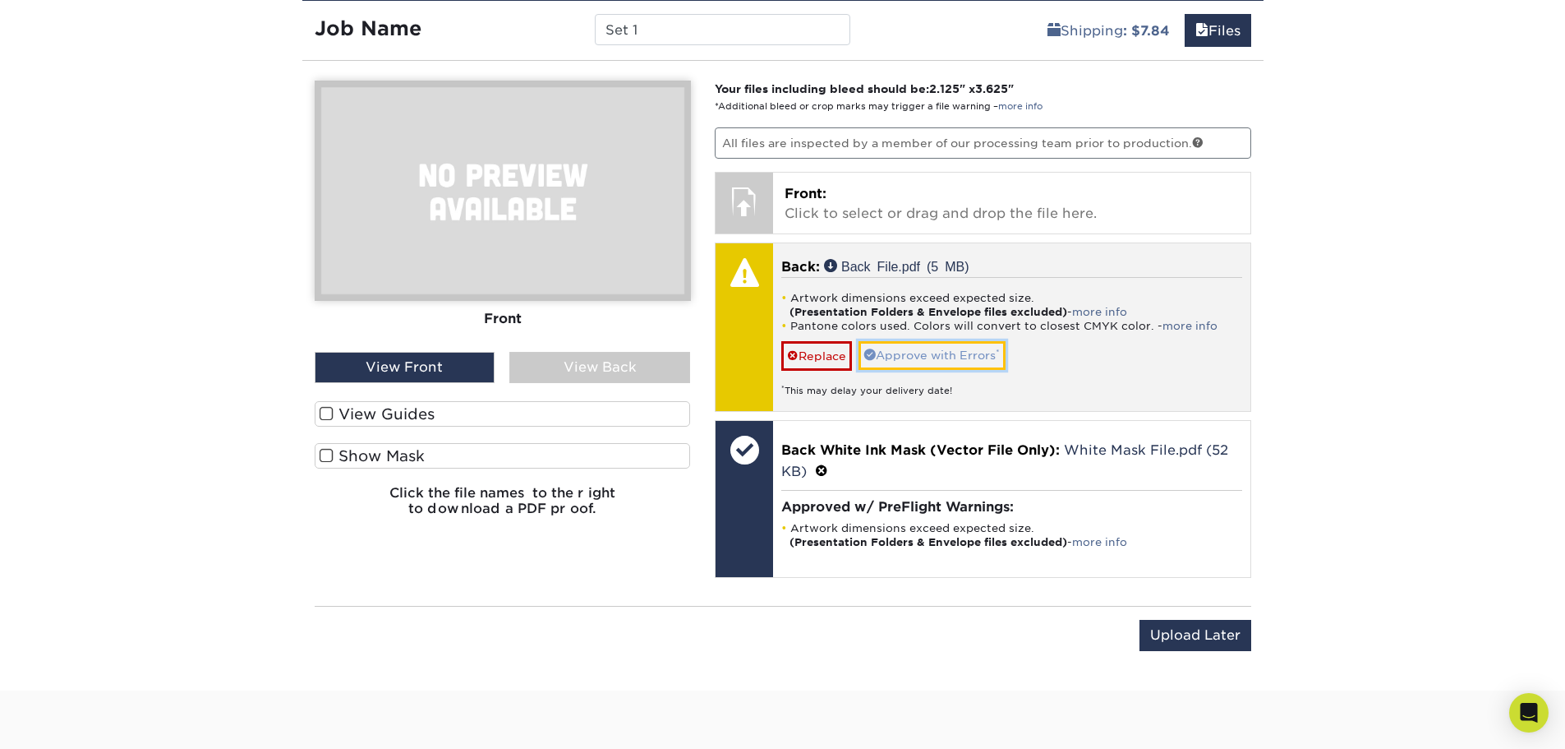
click at [947, 360] on link "Approve with Errors *" at bounding box center [932, 355] width 147 height 28
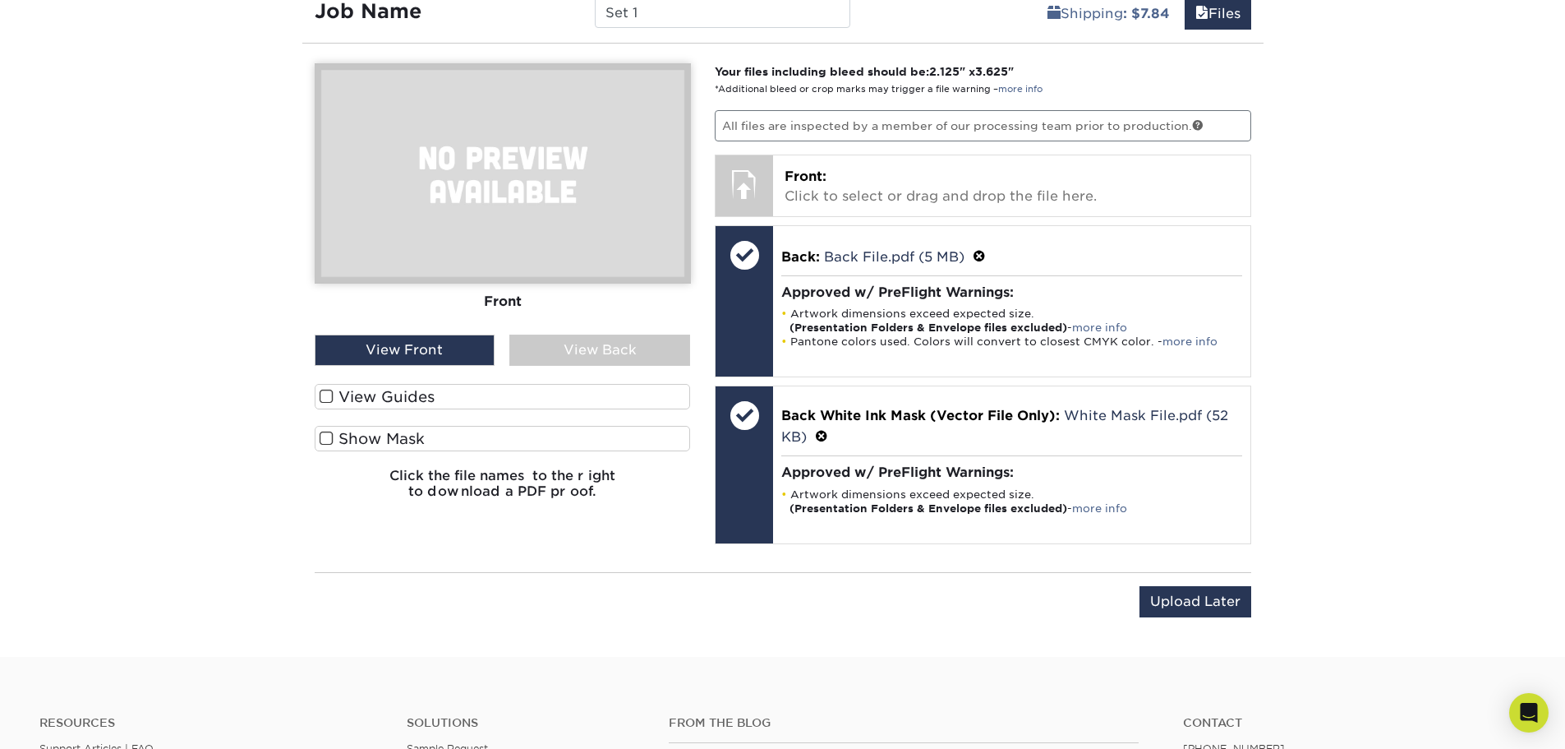
scroll to position [1150, 0]
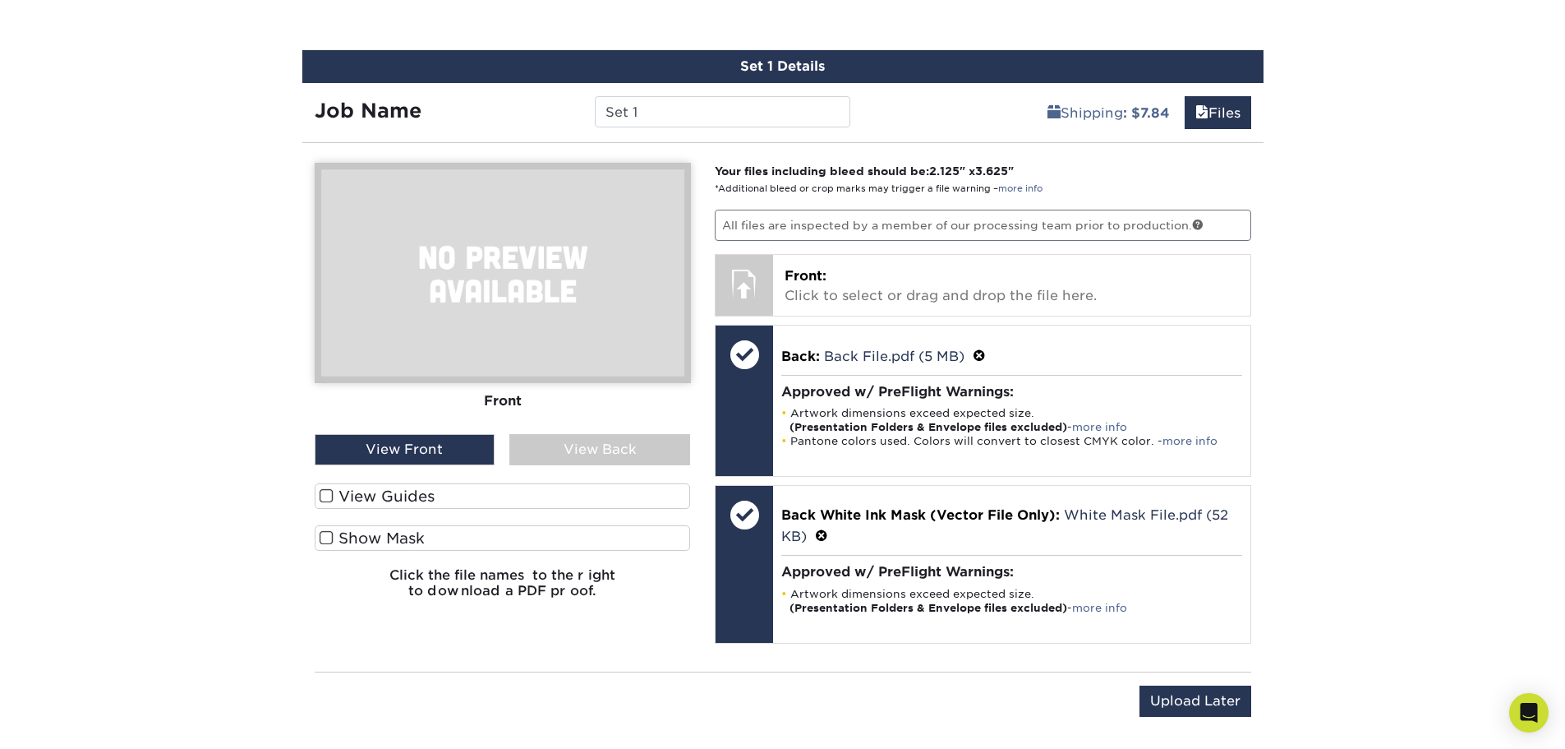
click at [463, 460] on div "View Front" at bounding box center [405, 449] width 181 height 31
click at [566, 459] on div "View Back" at bounding box center [599, 449] width 181 height 31
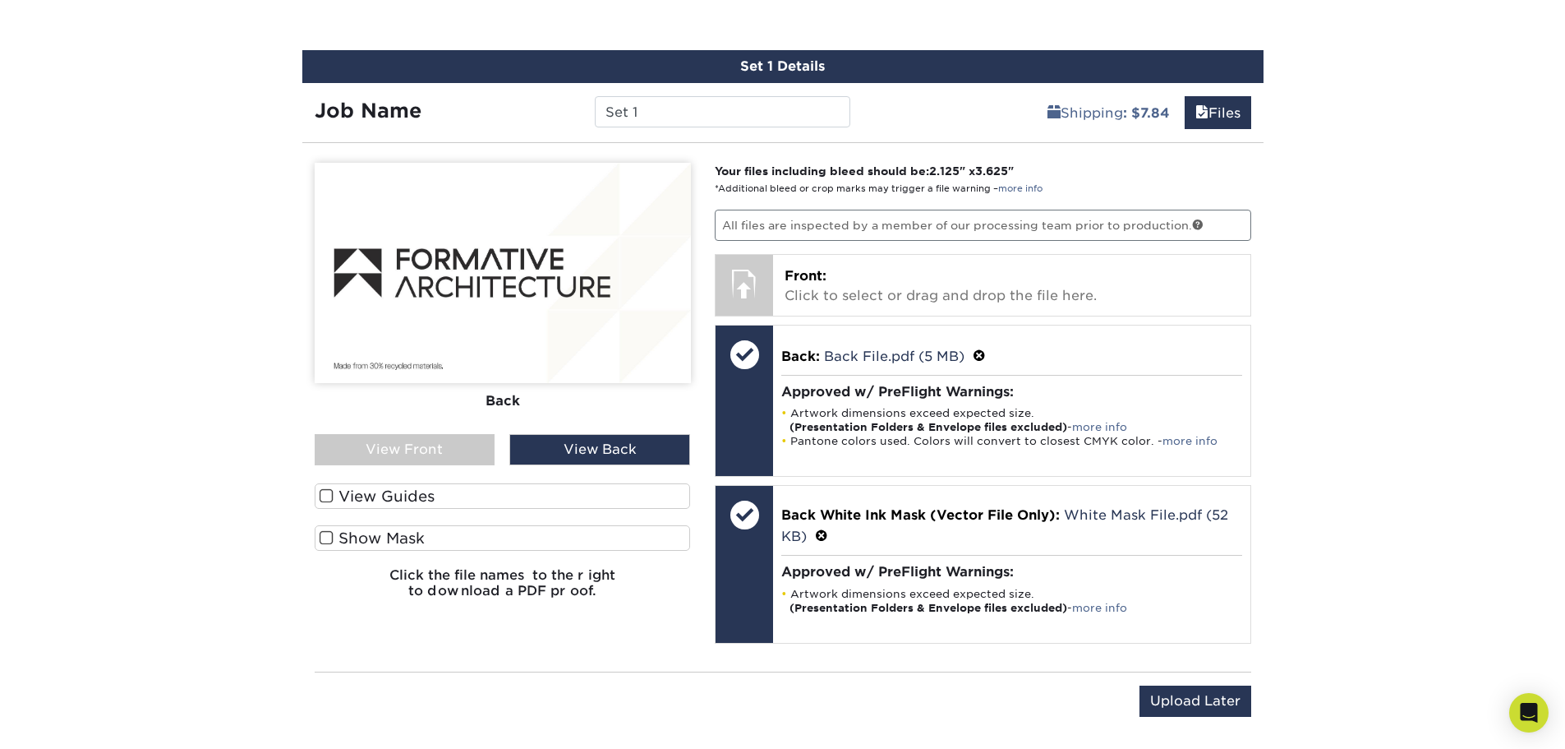
click at [460, 452] on div "View Front" at bounding box center [405, 449] width 181 height 31
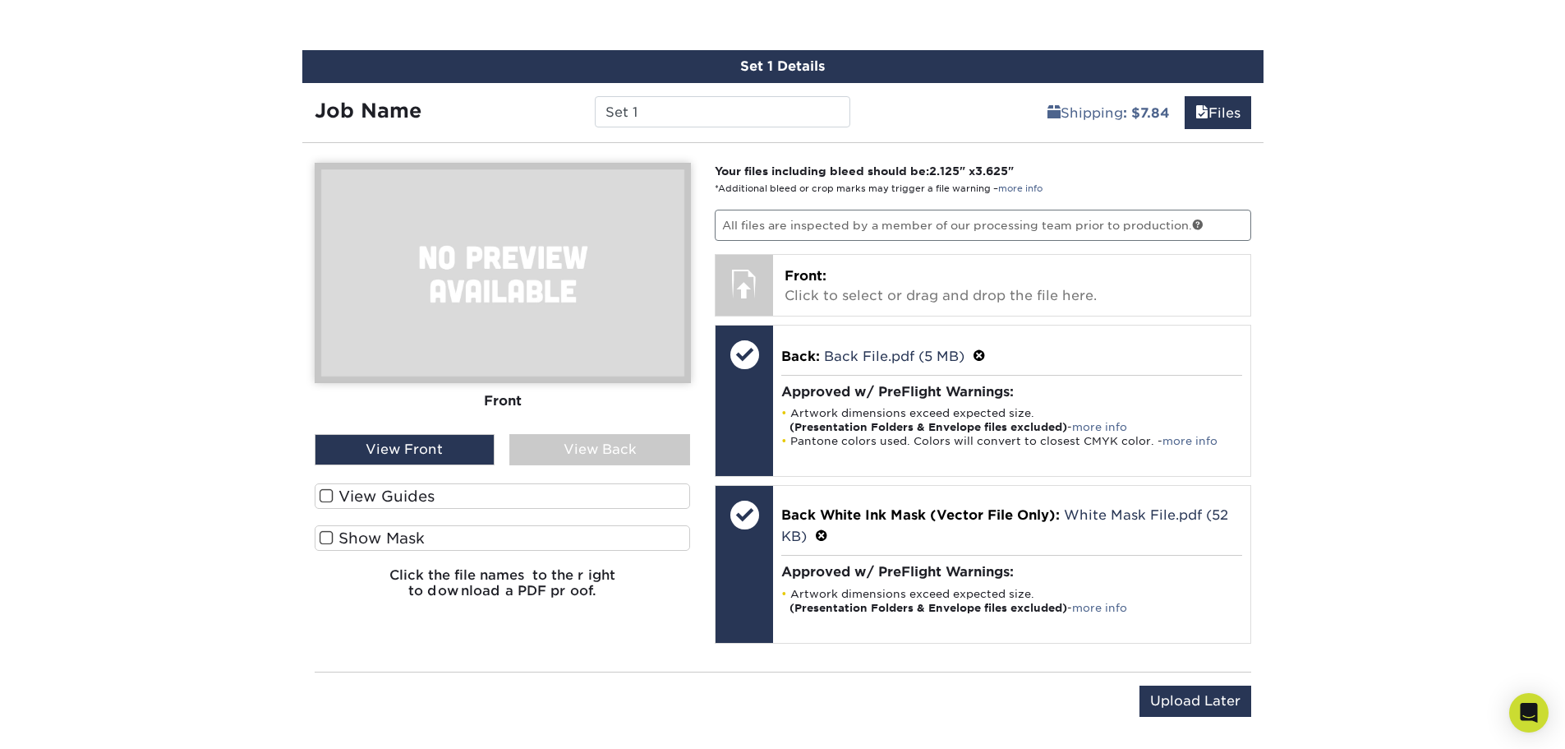
click at [520, 447] on div "View Back" at bounding box center [599, 449] width 181 height 31
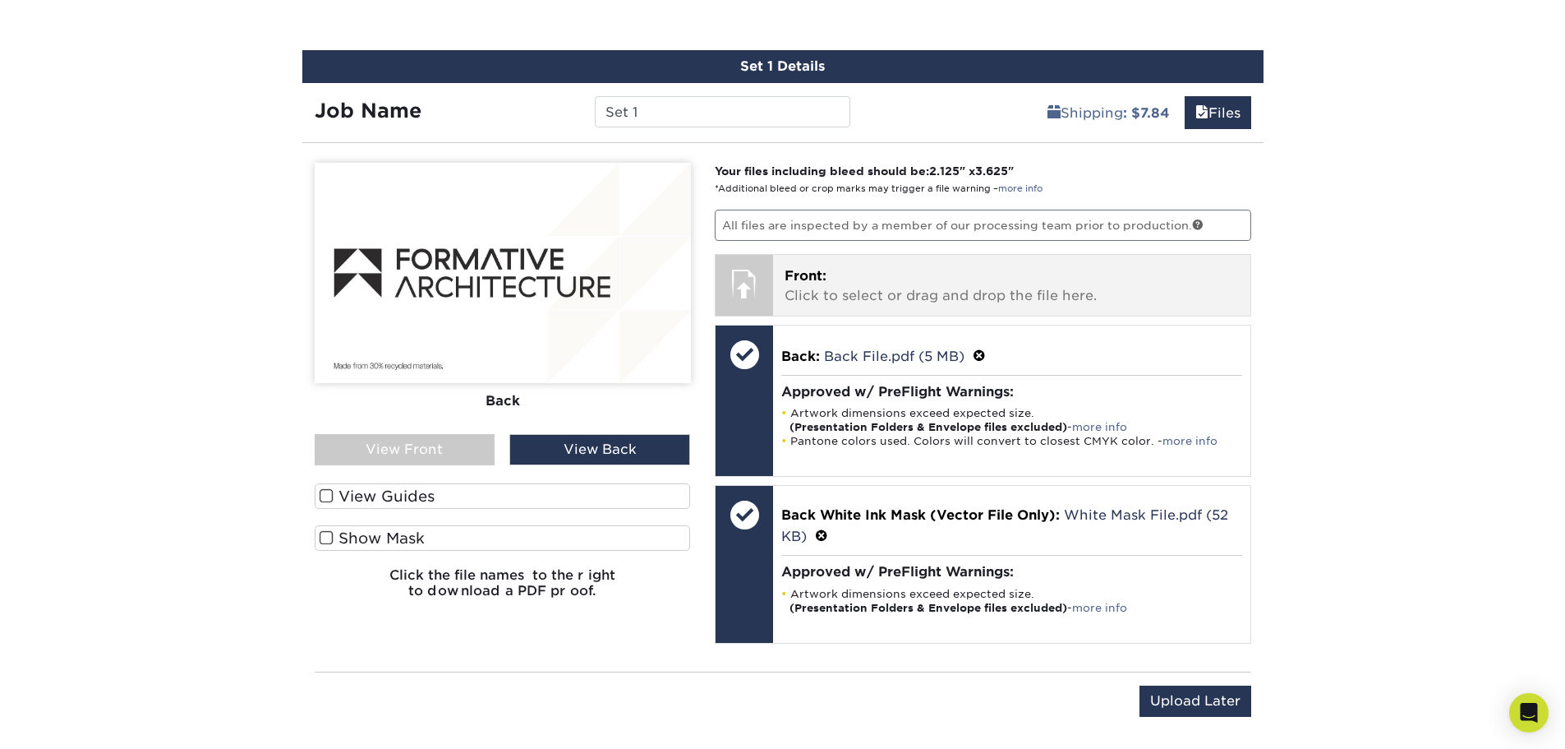
click at [878, 313] on div "Front: Click to select or drag and drop the file here. Choose file FA BIZ CARD_…" at bounding box center [1011, 285] width 477 height 61
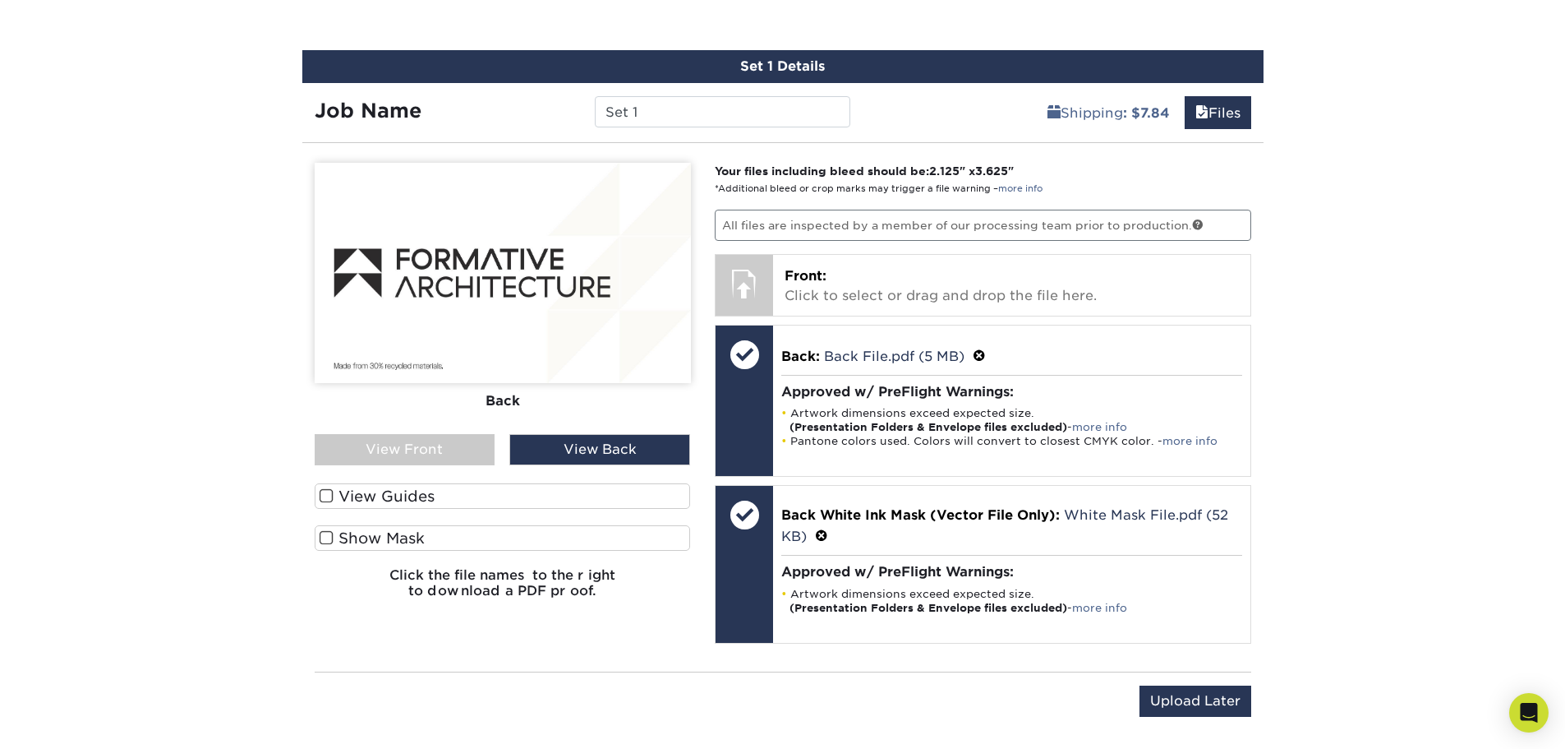
click at [461, 456] on div "View Front" at bounding box center [405, 449] width 181 height 31
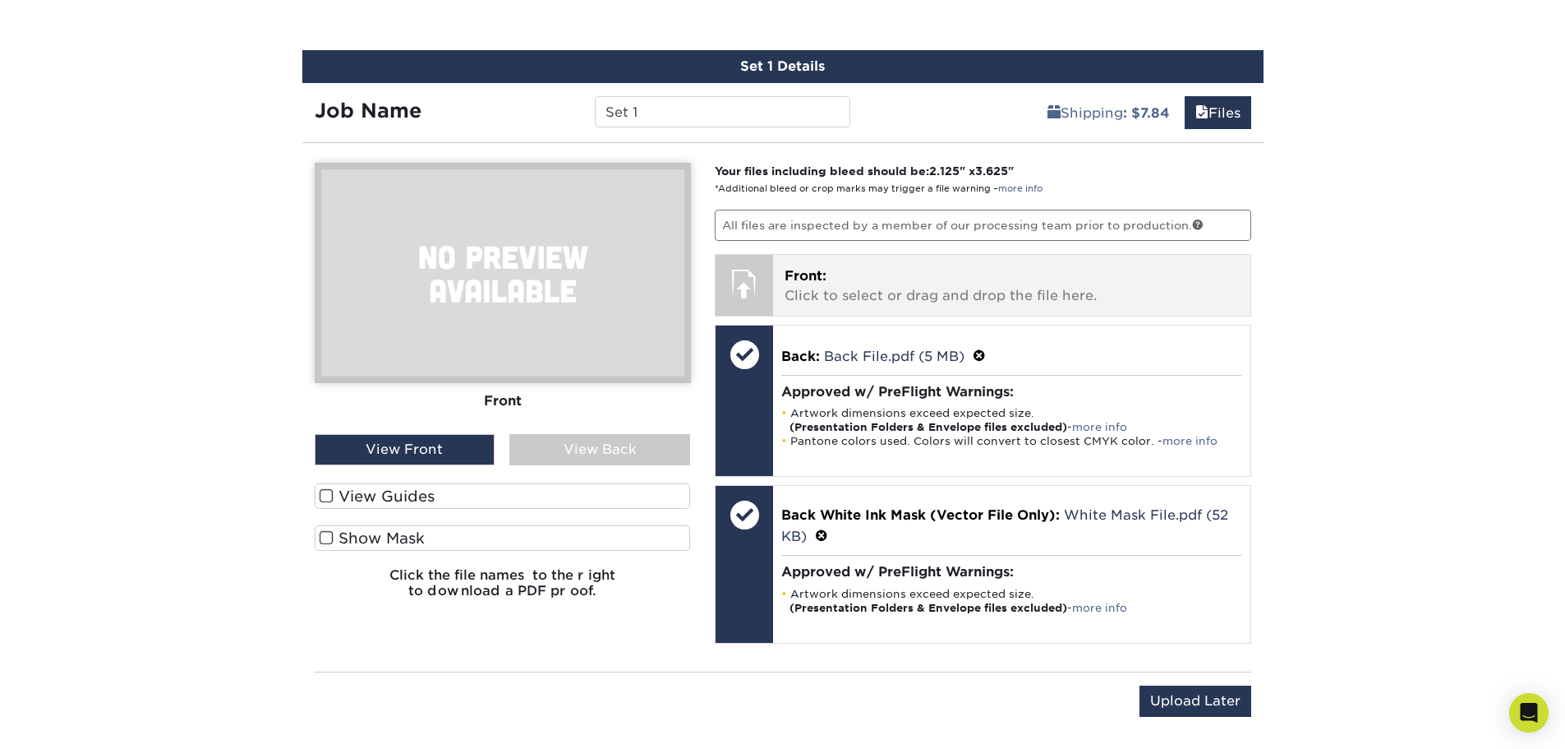
click at [963, 299] on p "Front: Click to select or drag and drop the file here." at bounding box center [1012, 285] width 454 height 39
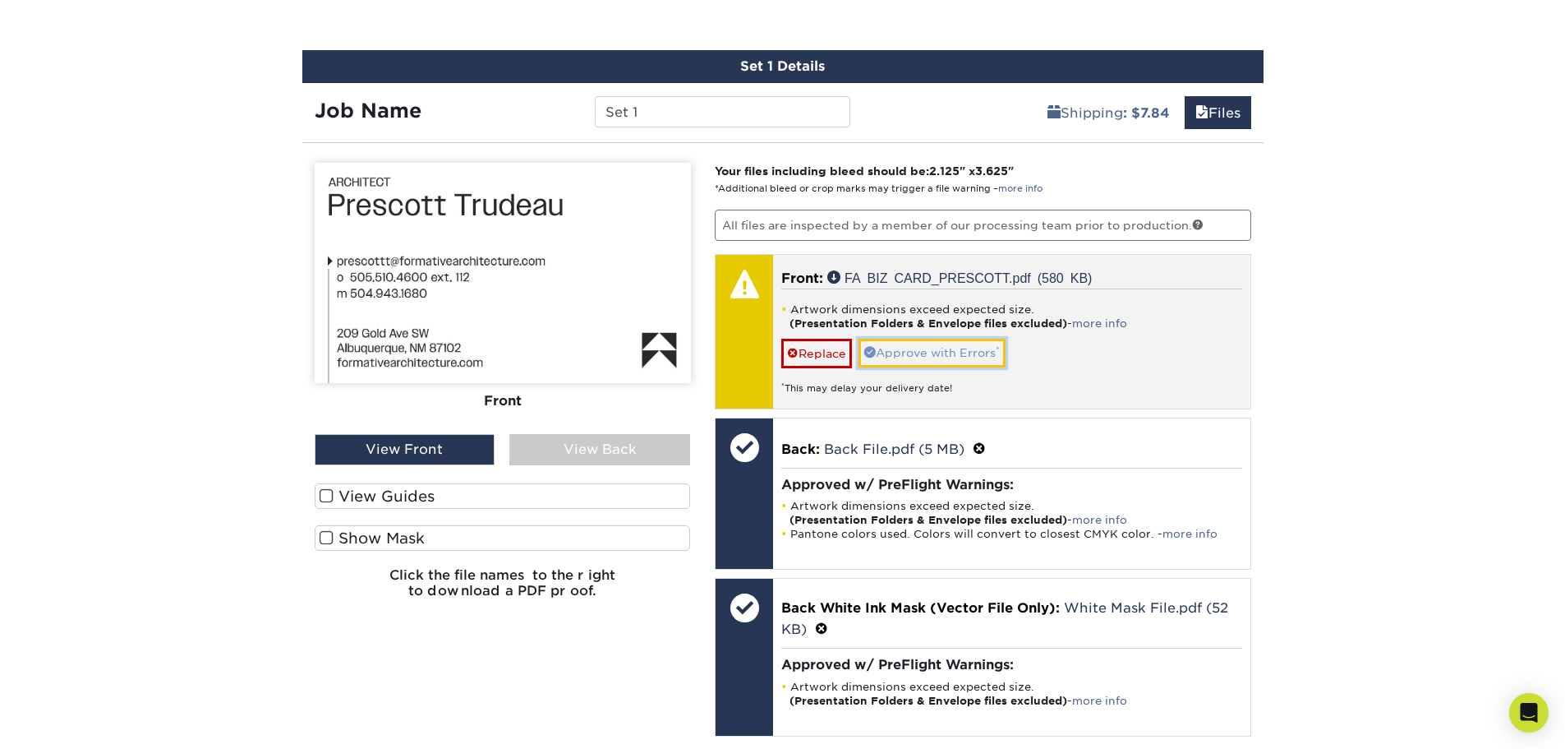
click at [966, 360] on link "Approve with Errors *" at bounding box center [932, 353] width 147 height 28
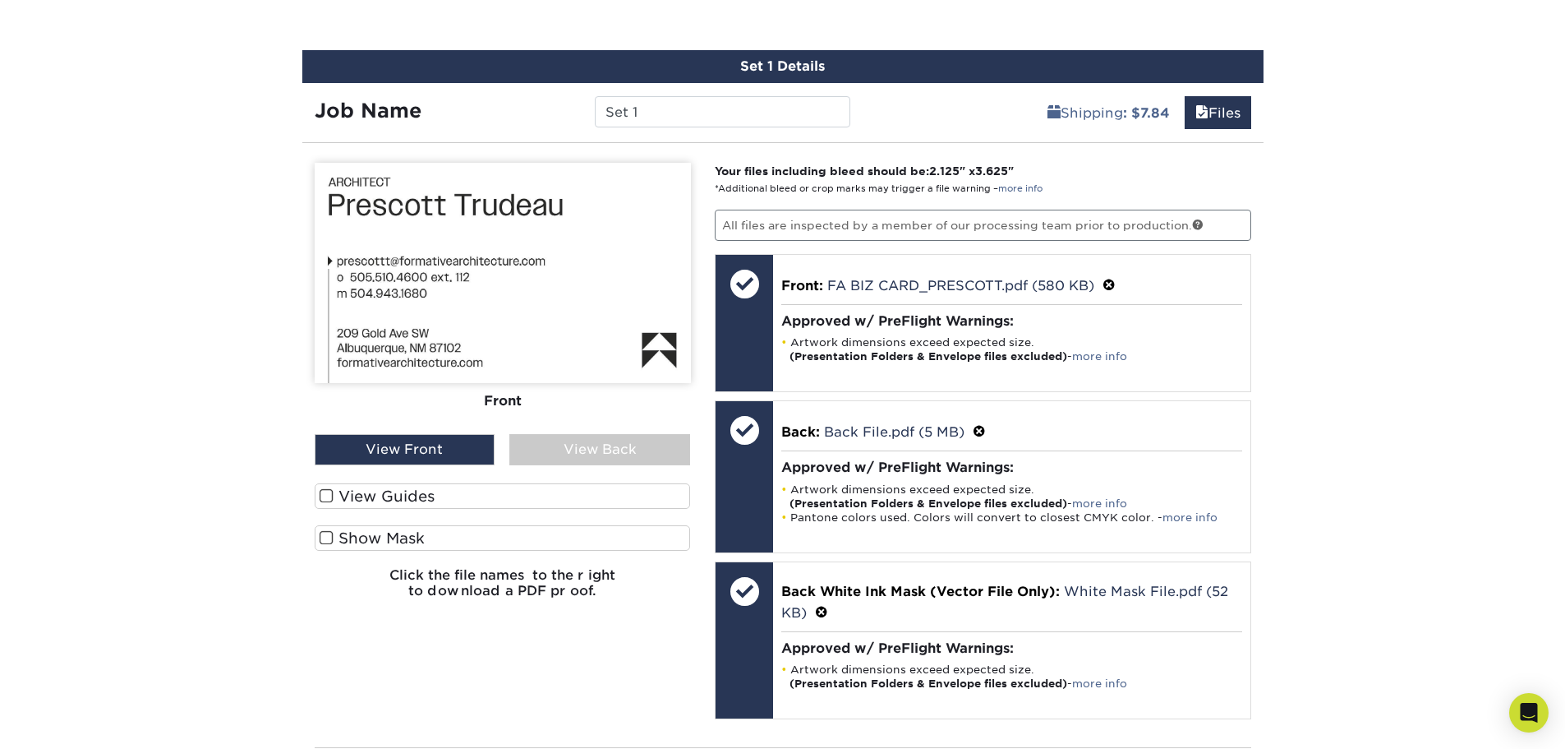
click at [542, 436] on div "View Back" at bounding box center [599, 449] width 181 height 31
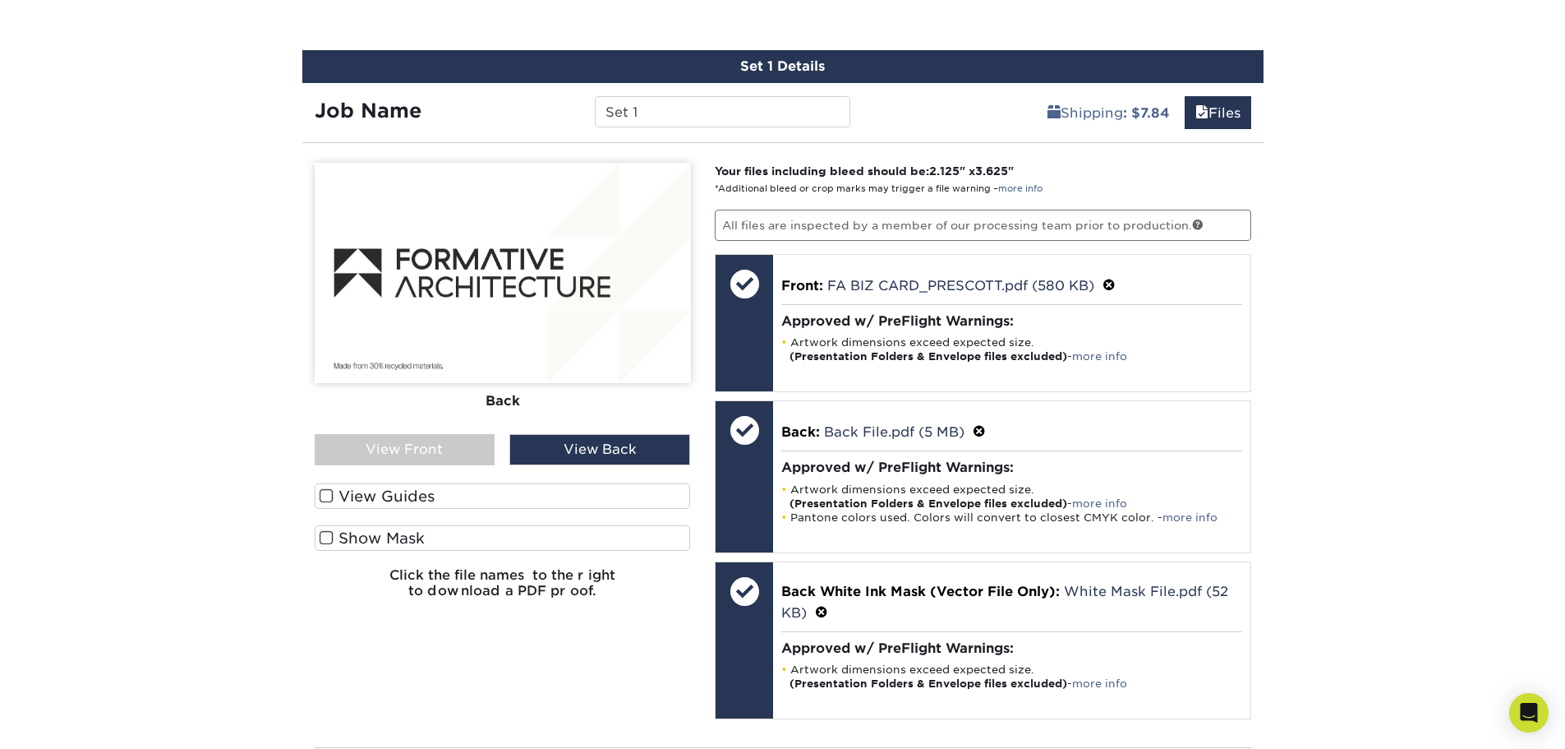
click at [447, 452] on div "View Front" at bounding box center [405, 449] width 181 height 31
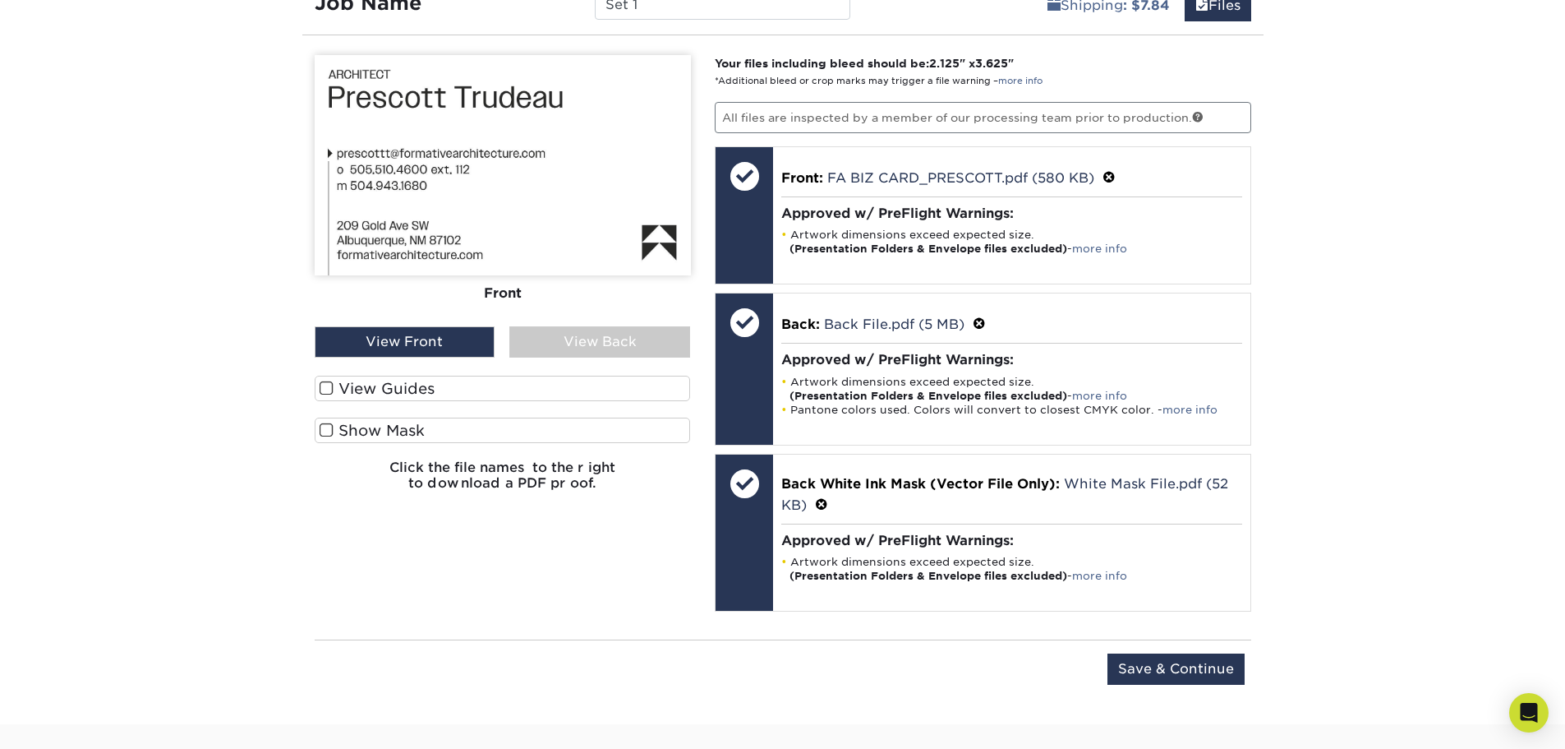
scroll to position [1233, 0]
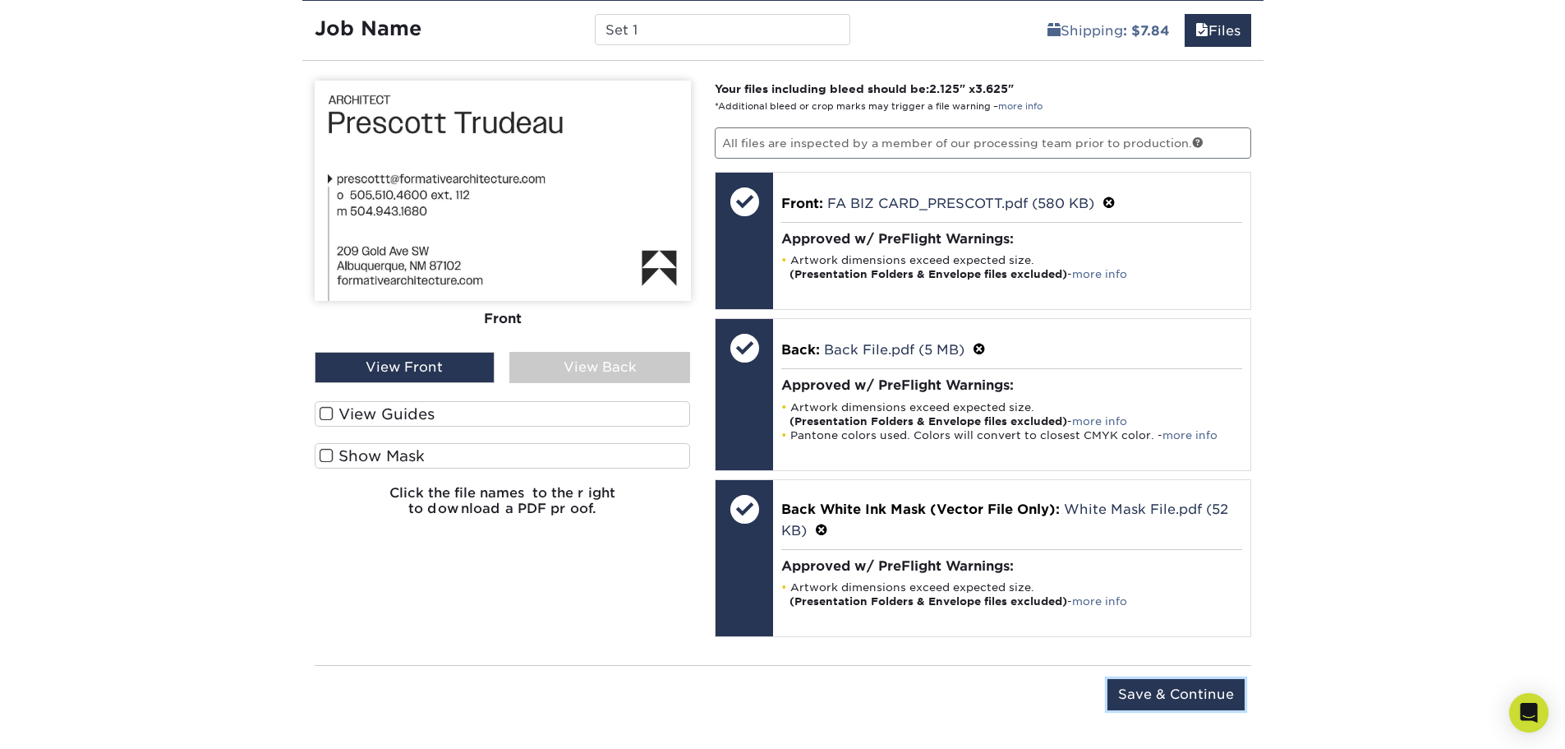
click at [1113, 689] on input "Save & Continue" at bounding box center [1176, 694] width 137 height 31
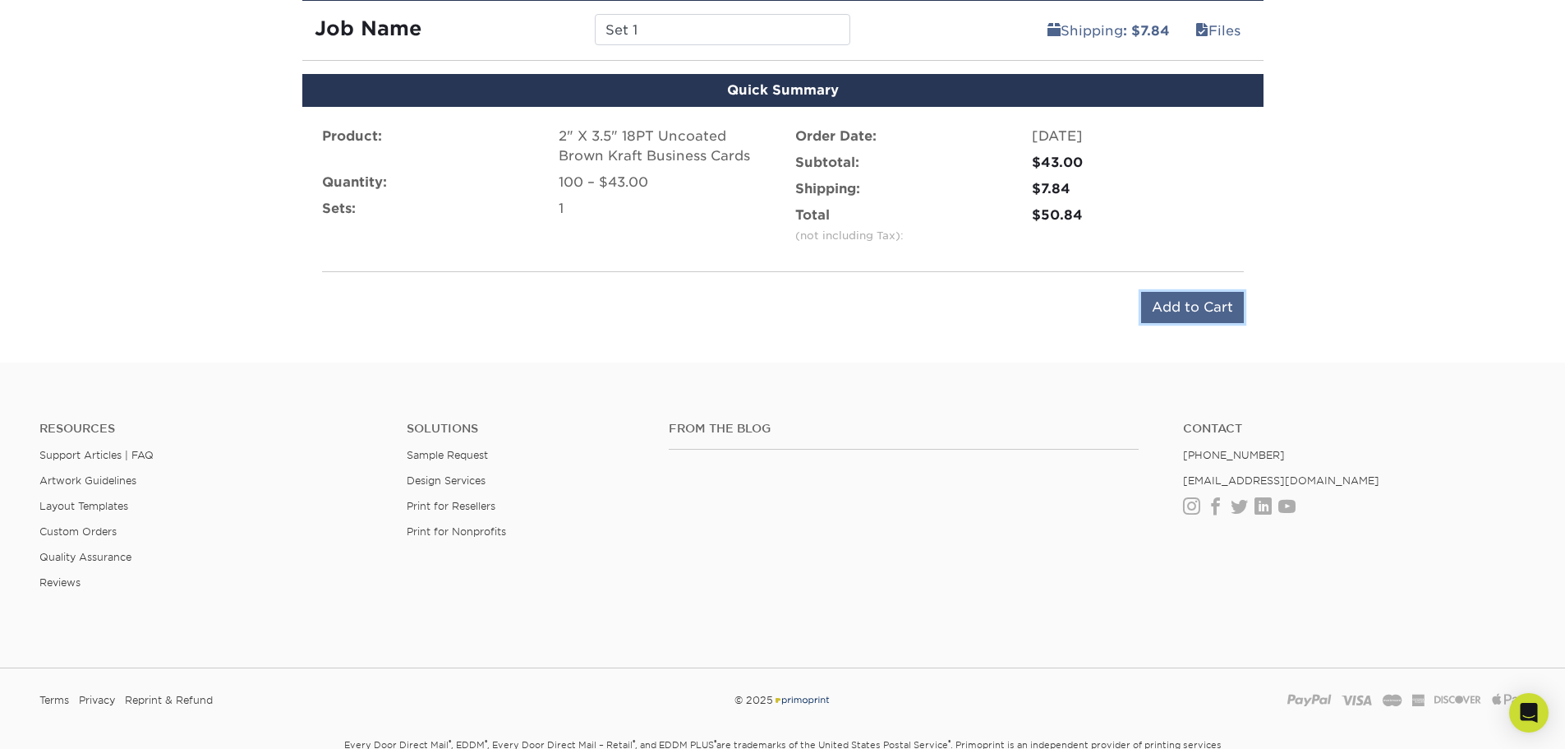
click at [1233, 312] on input "Add to Cart" at bounding box center [1192, 307] width 103 height 31
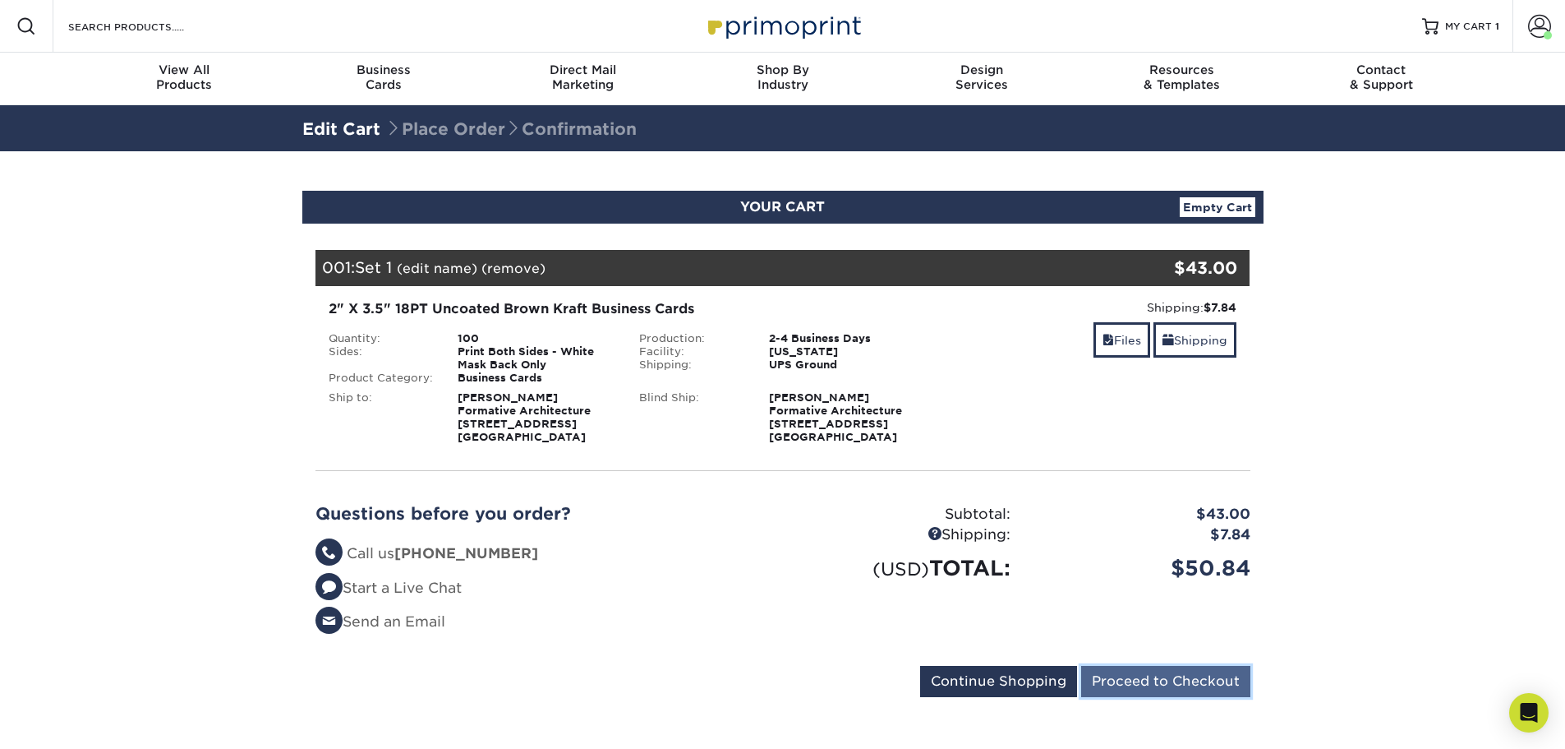
click at [1117, 687] on input "Proceed to Checkout" at bounding box center [1165, 681] width 169 height 31
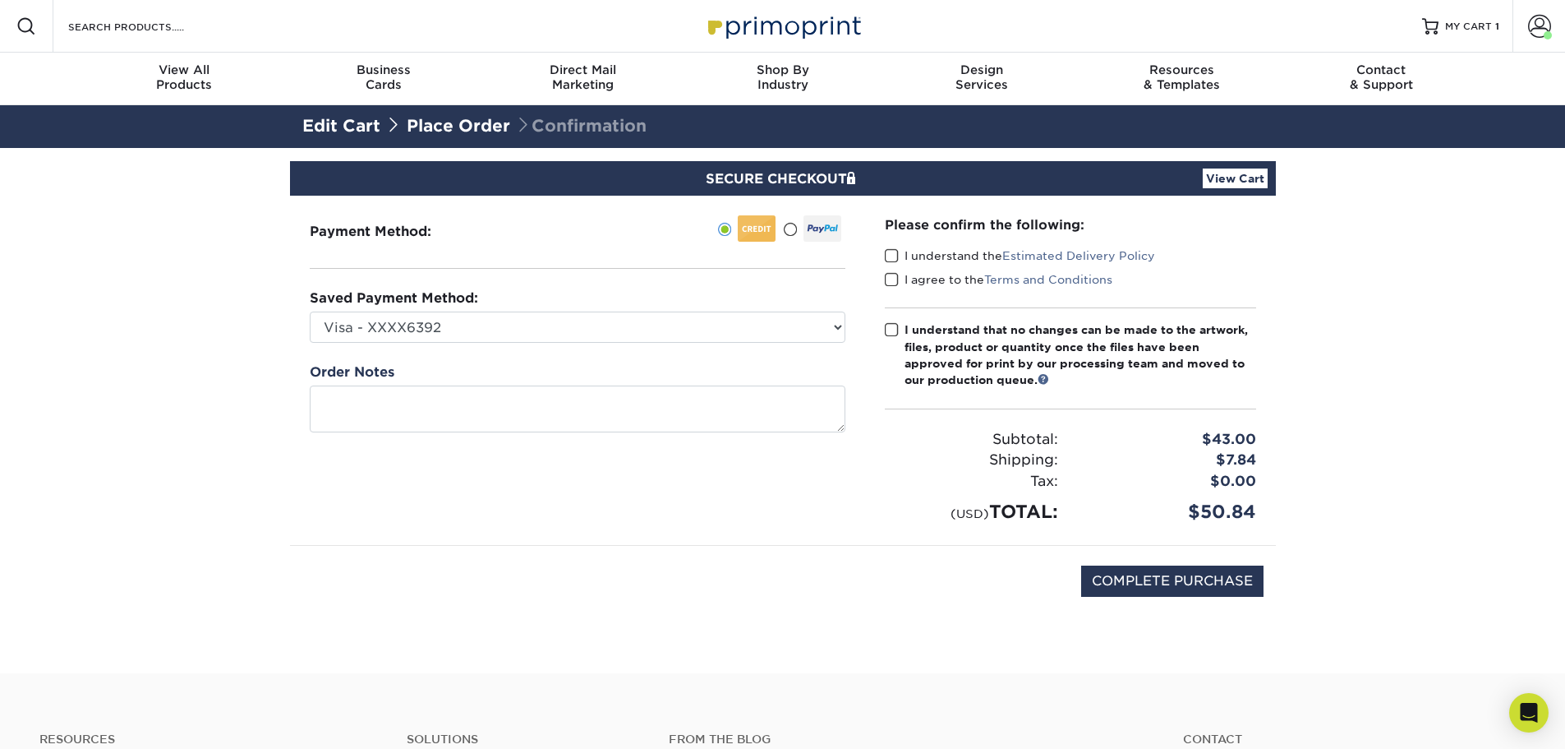
drag, startPoint x: 892, startPoint y: 254, endPoint x: 894, endPoint y: 266, distance: 12.4
click at [893, 254] on span at bounding box center [892, 256] width 14 height 16
click at [0, 0] on input "I understand the Estimated Delivery Policy" at bounding box center [0, 0] width 0 height 0
click at [894, 275] on span at bounding box center [892, 280] width 14 height 16
click at [0, 0] on input "I agree to the Terms and Conditions" at bounding box center [0, 0] width 0 height 0
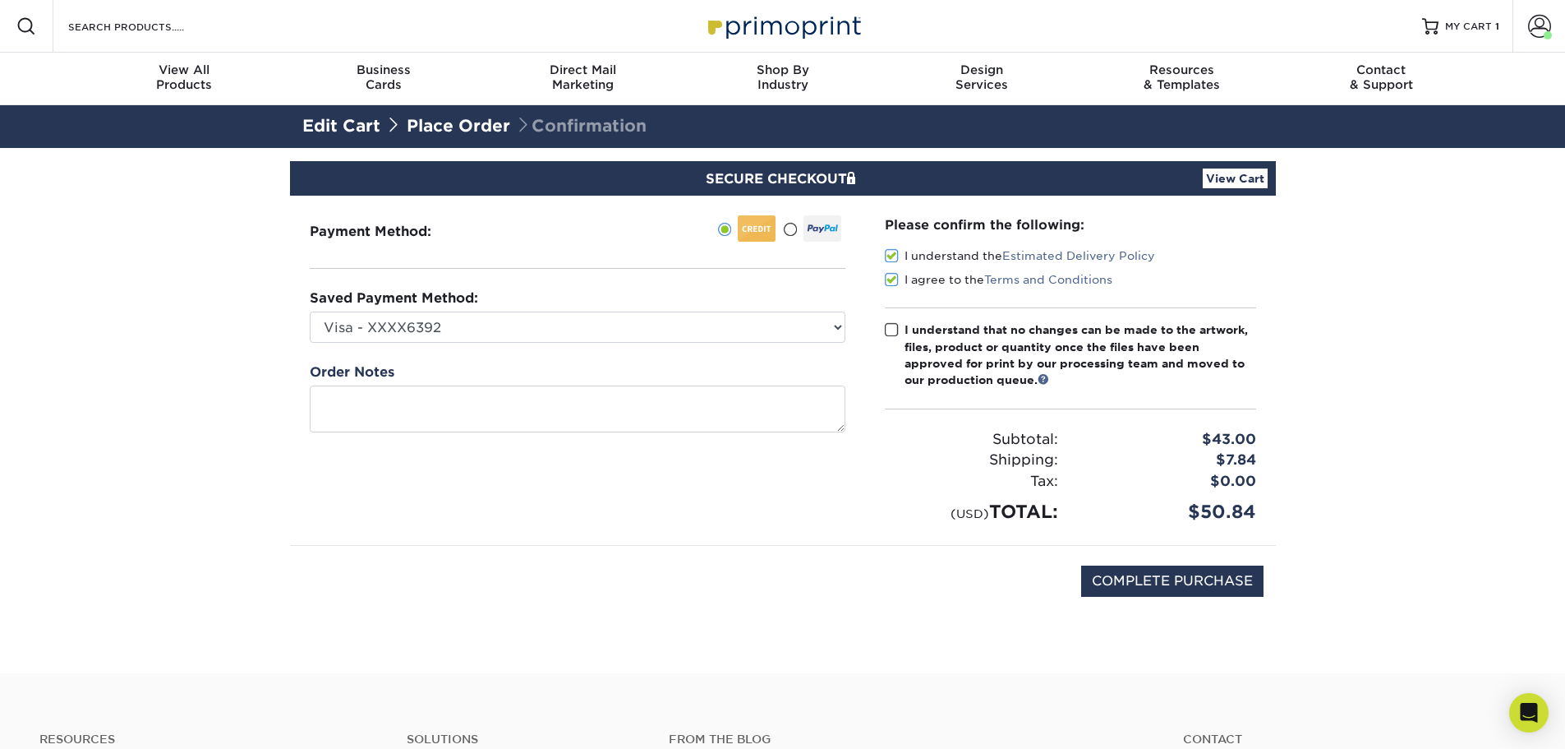
click at [897, 307] on hr at bounding box center [1070, 307] width 371 height 1
click at [892, 328] on span at bounding box center [892, 330] width 14 height 16
click at [0, 0] on input "I understand that no changes can be made to the artwork, files, product or quan…" at bounding box center [0, 0] width 0 height 0
click at [1191, 578] on input "COMPLETE PURCHASE" at bounding box center [1172, 580] width 182 height 31
type input "PROCESSING, PLEASE WAIT..."
